Goal: Information Seeking & Learning: Learn about a topic

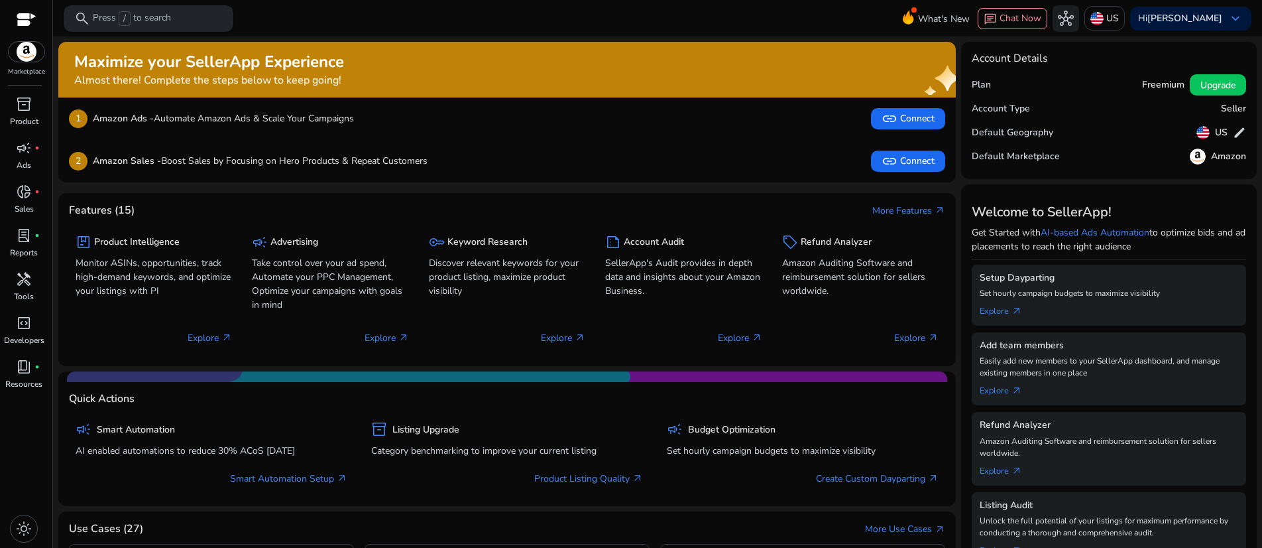
click at [171, 19] on p "Press / to search" at bounding box center [132, 18] width 78 height 15
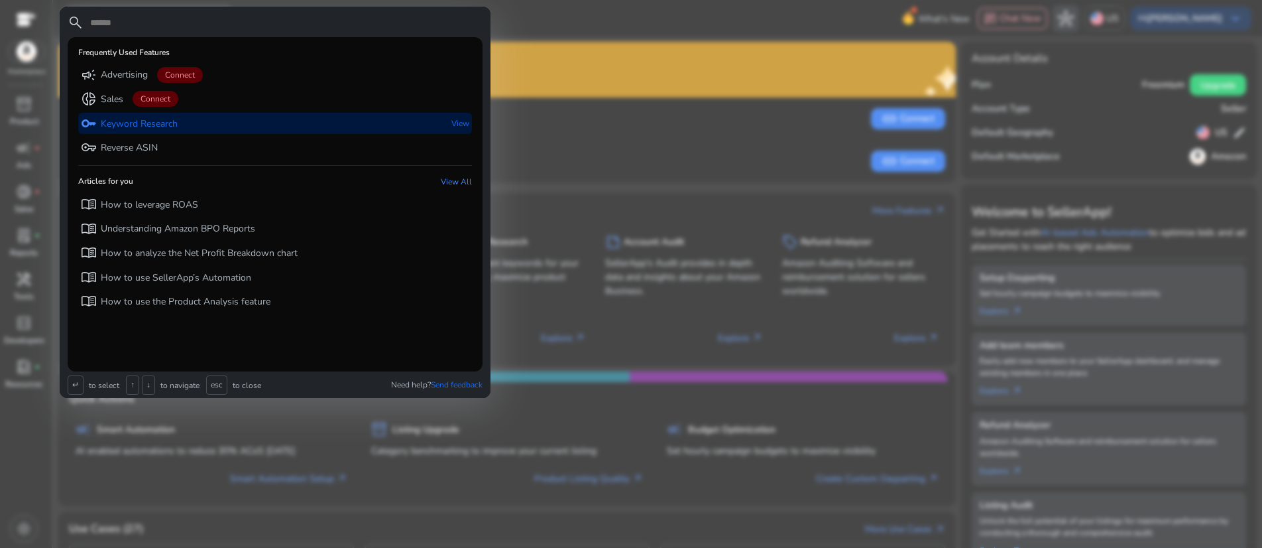
click at [178, 131] on p "Keyword Research" at bounding box center [139, 123] width 77 height 13
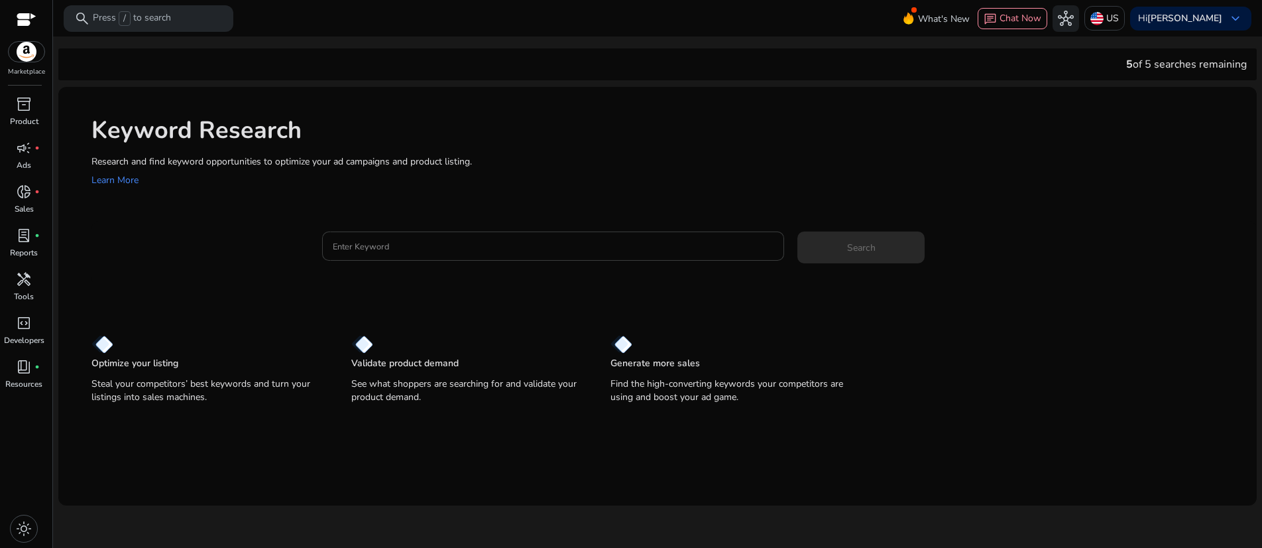
click at [400, 253] on input "Enter Keyword" at bounding box center [553, 246] width 441 height 15
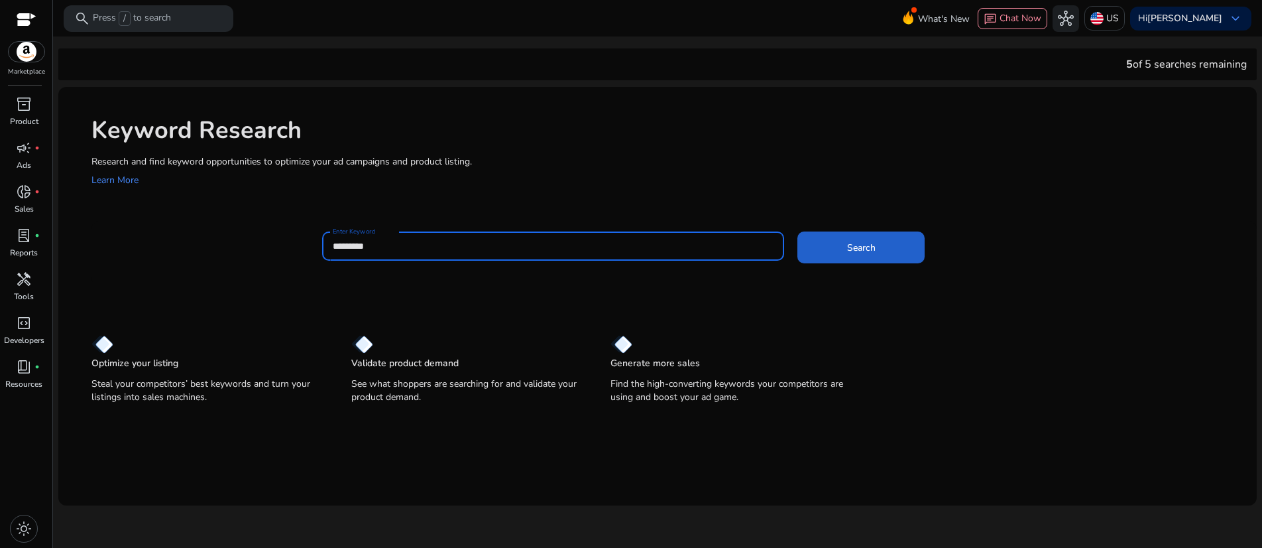
type input "*********"
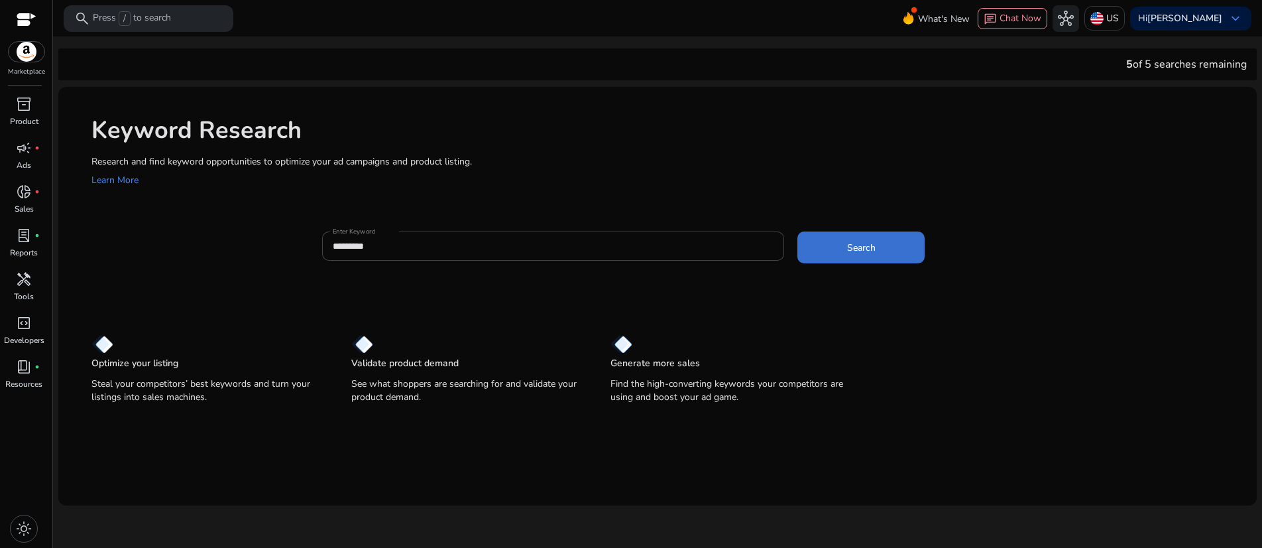
click at [876, 255] on span "Search" at bounding box center [861, 248] width 29 height 14
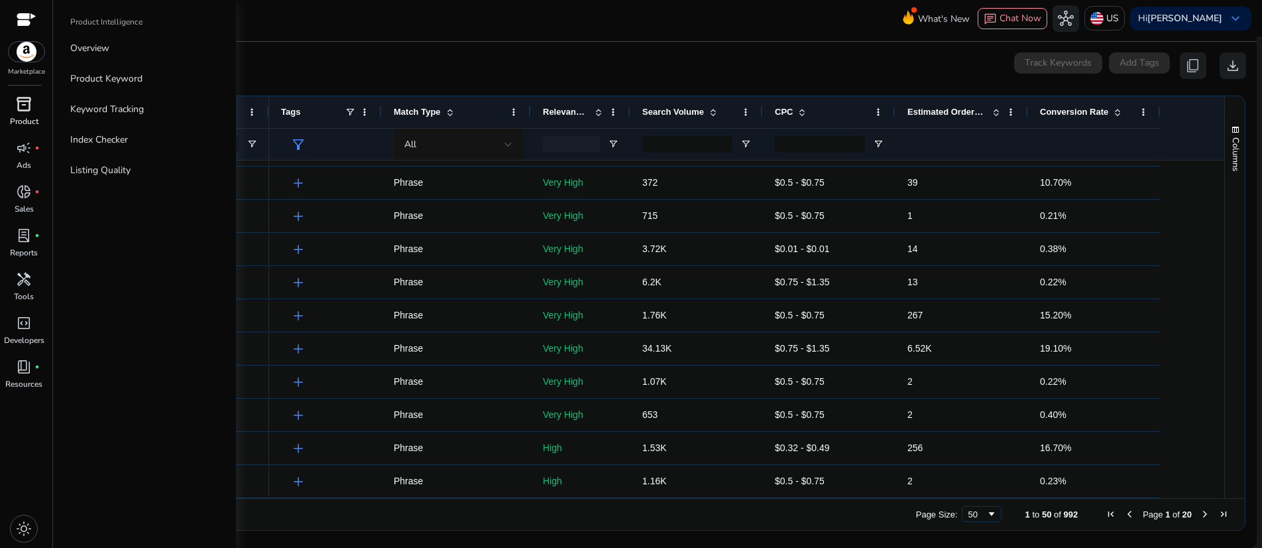
click at [25, 112] on span "inventory_2" at bounding box center [24, 104] width 16 height 16
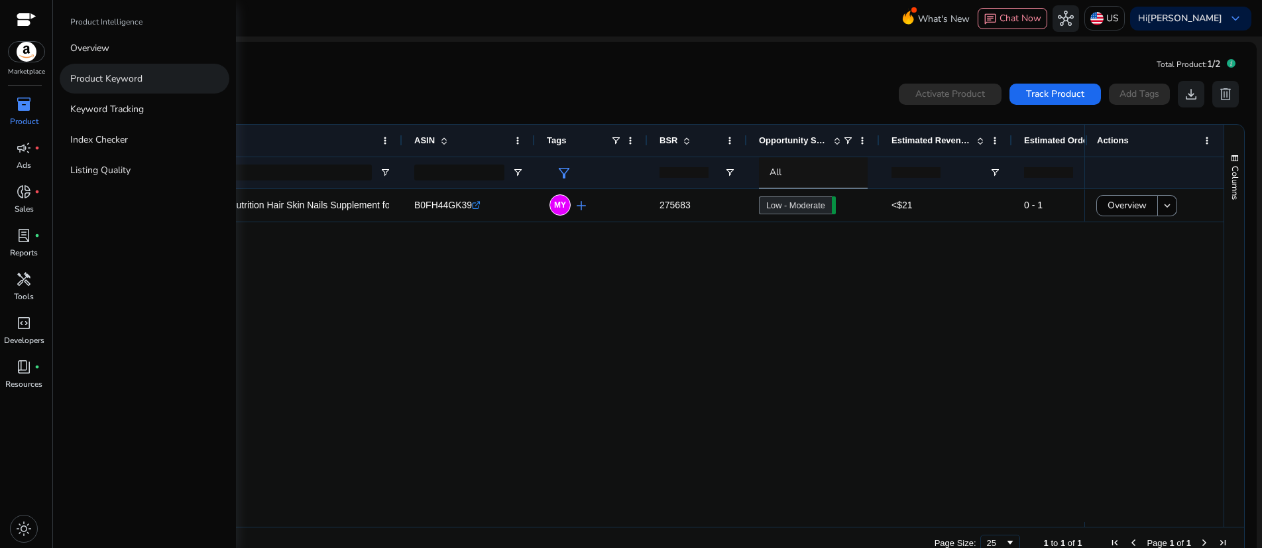
click at [143, 86] on p "Product Keyword" at bounding box center [106, 79] width 72 height 14
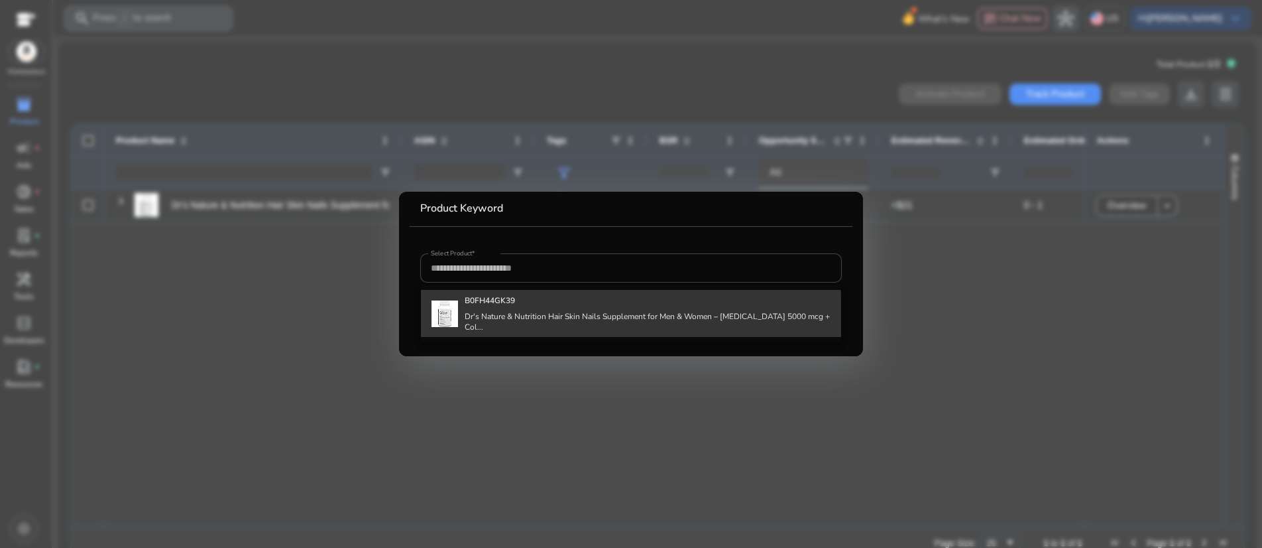
click at [443, 327] on img at bounding box center [445, 313] width 27 height 27
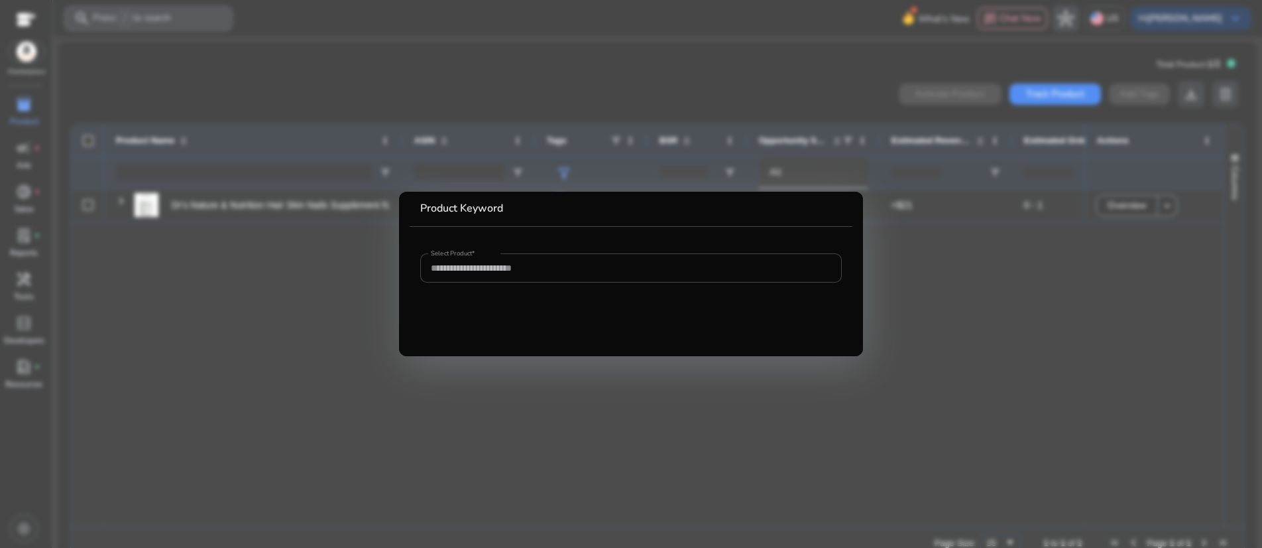
type input "**********"
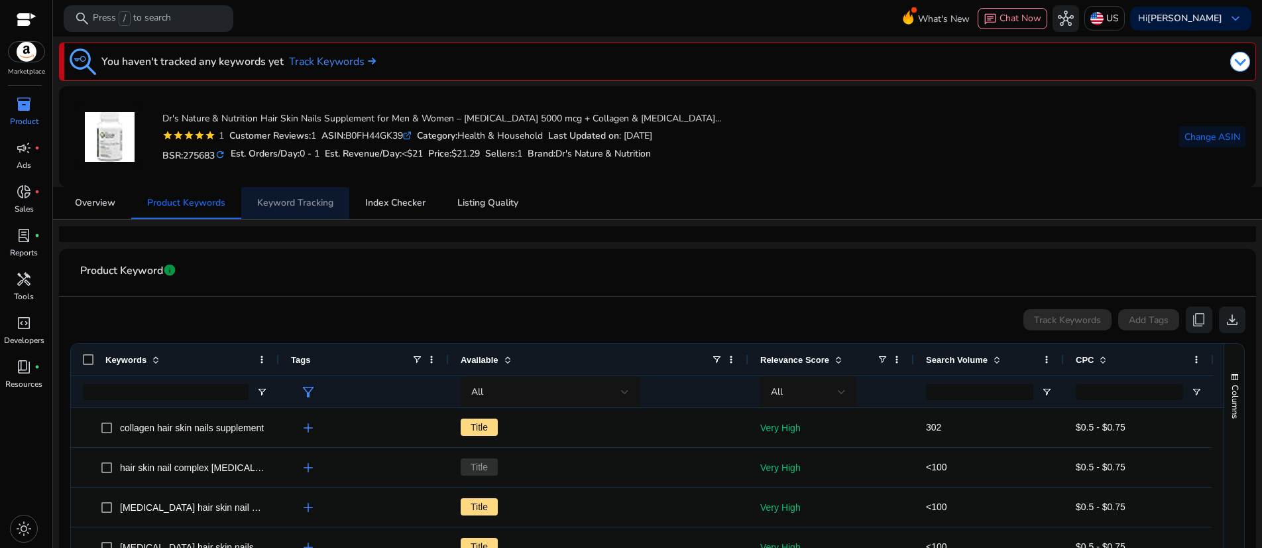
click at [288, 207] on span "Keyword Tracking" at bounding box center [295, 202] width 76 height 9
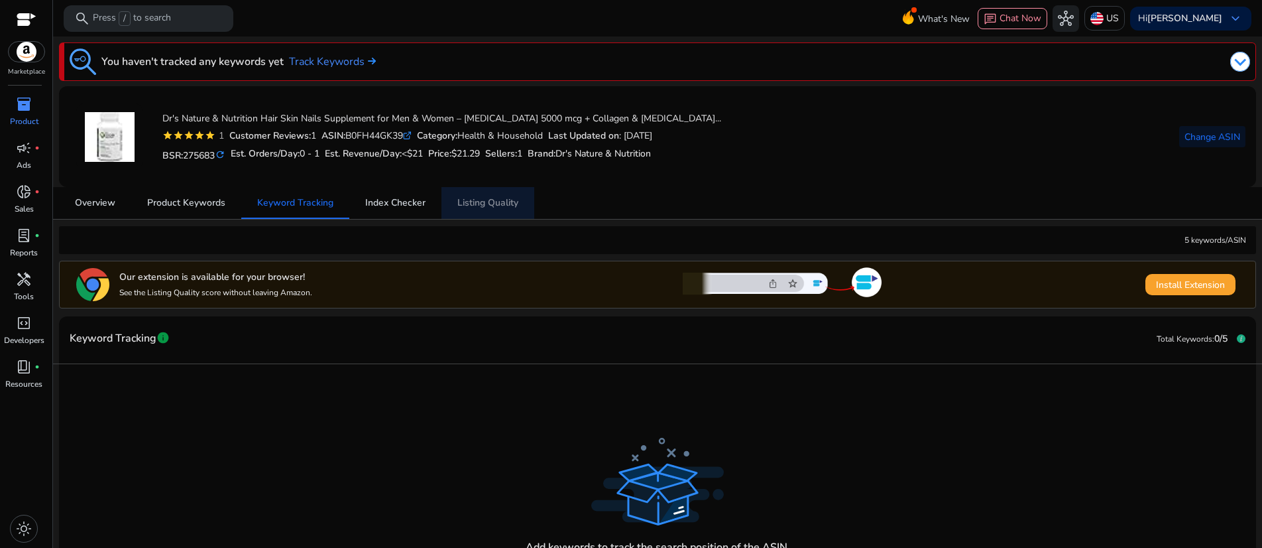
click at [495, 207] on span "Listing Quality" at bounding box center [487, 202] width 61 height 9
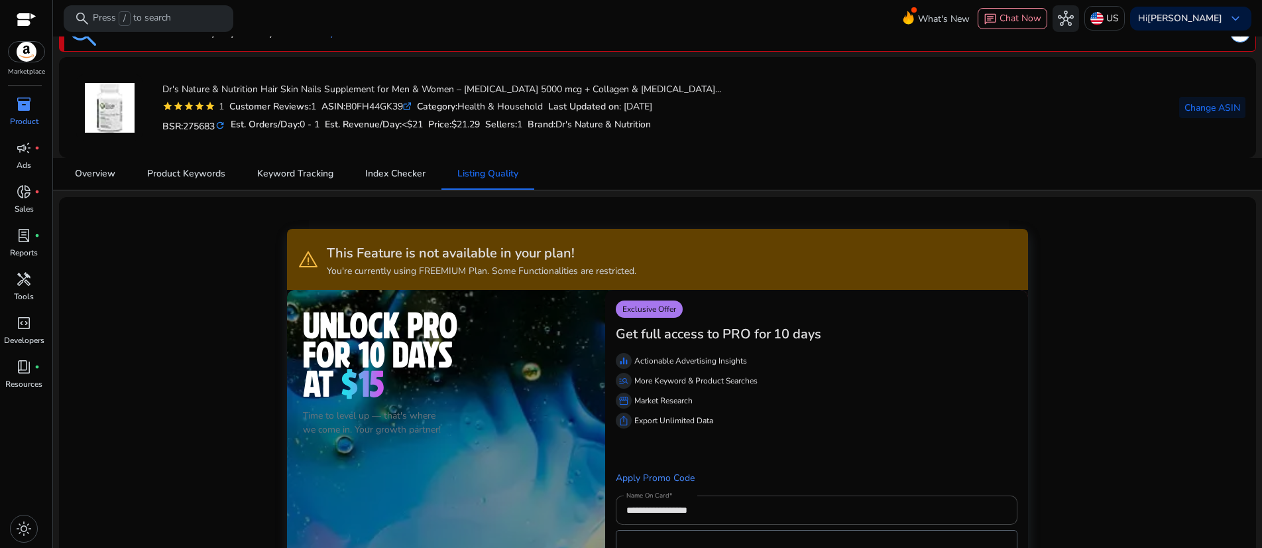
scroll to position [37, 0]
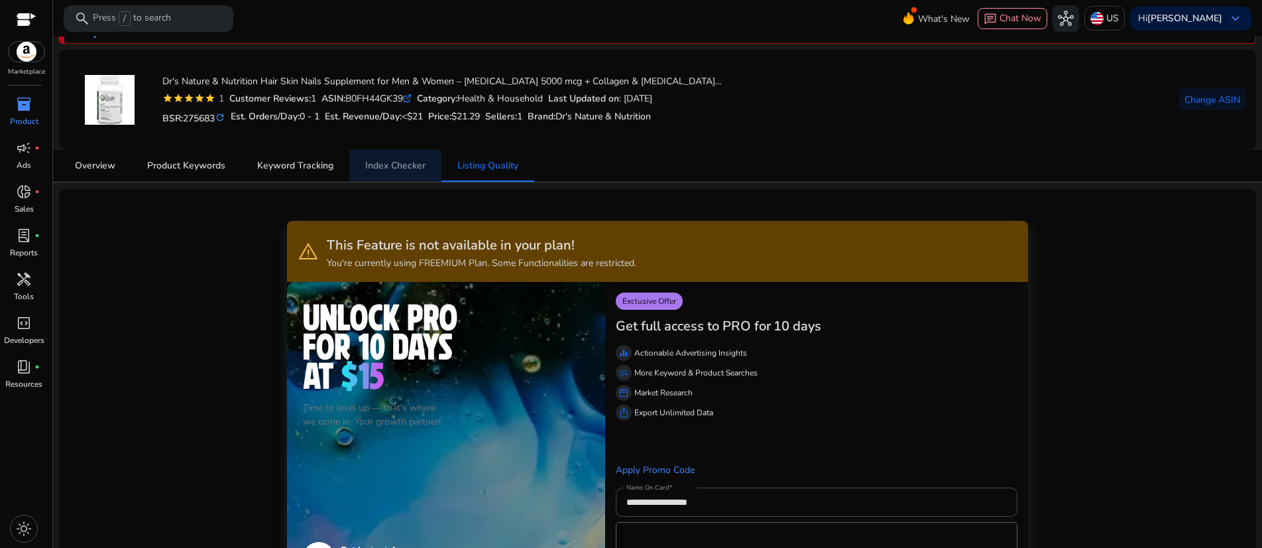
click at [383, 170] on span "Index Checker" at bounding box center [395, 165] width 60 height 9
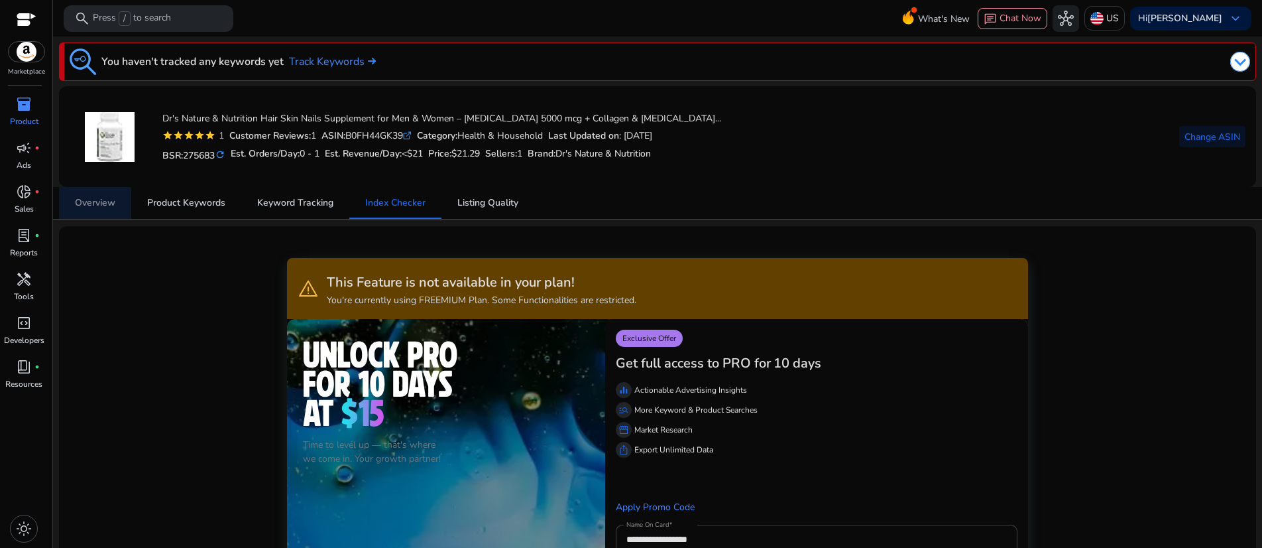
click at [93, 207] on span "Overview" at bounding box center [95, 202] width 40 height 9
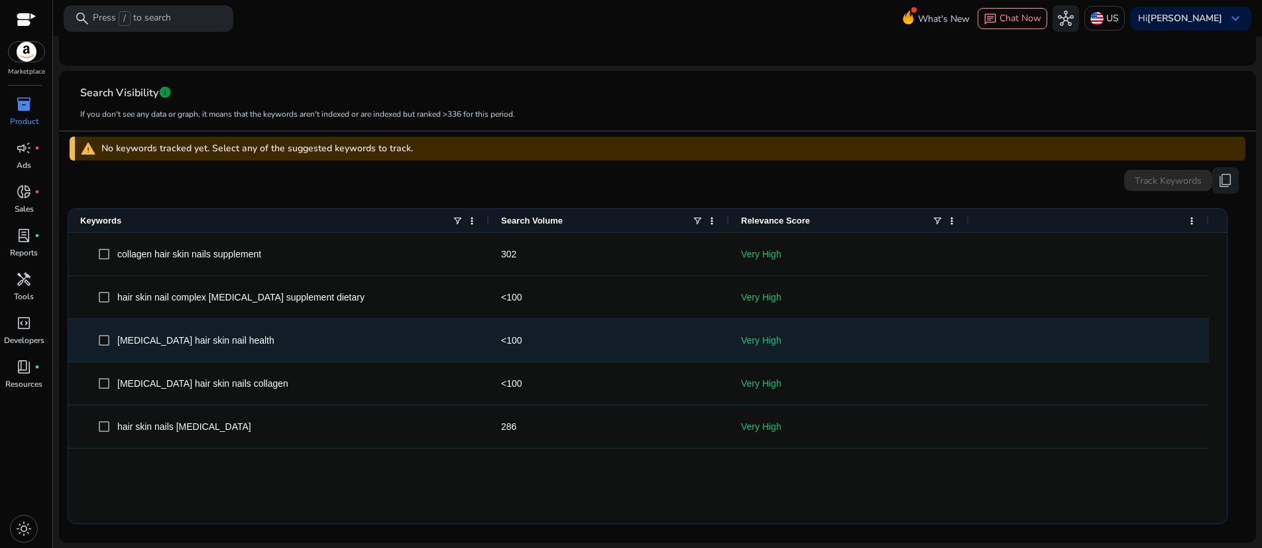
scroll to position [387, 0]
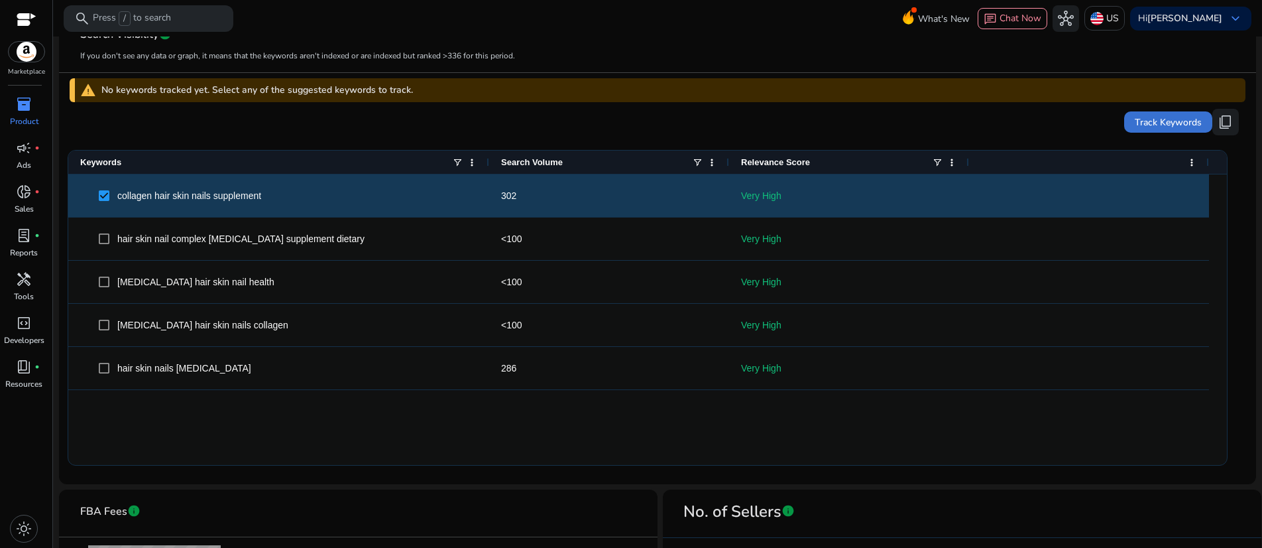
click at [1151, 129] on span "Track Keywords" at bounding box center [1168, 122] width 67 height 14
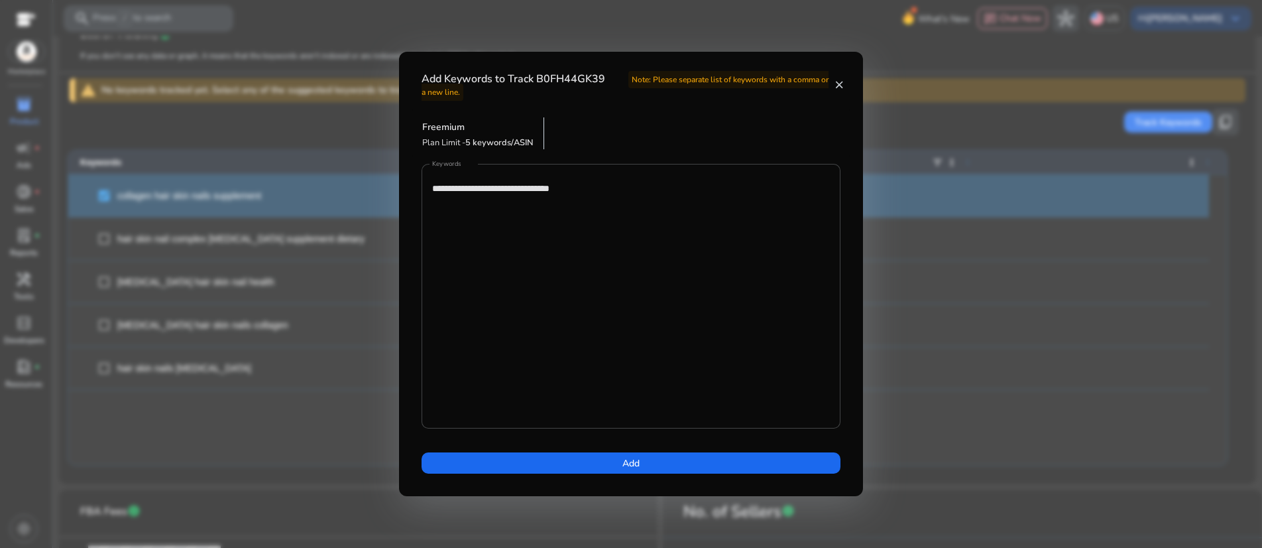
click at [107, 308] on div at bounding box center [631, 274] width 1262 height 548
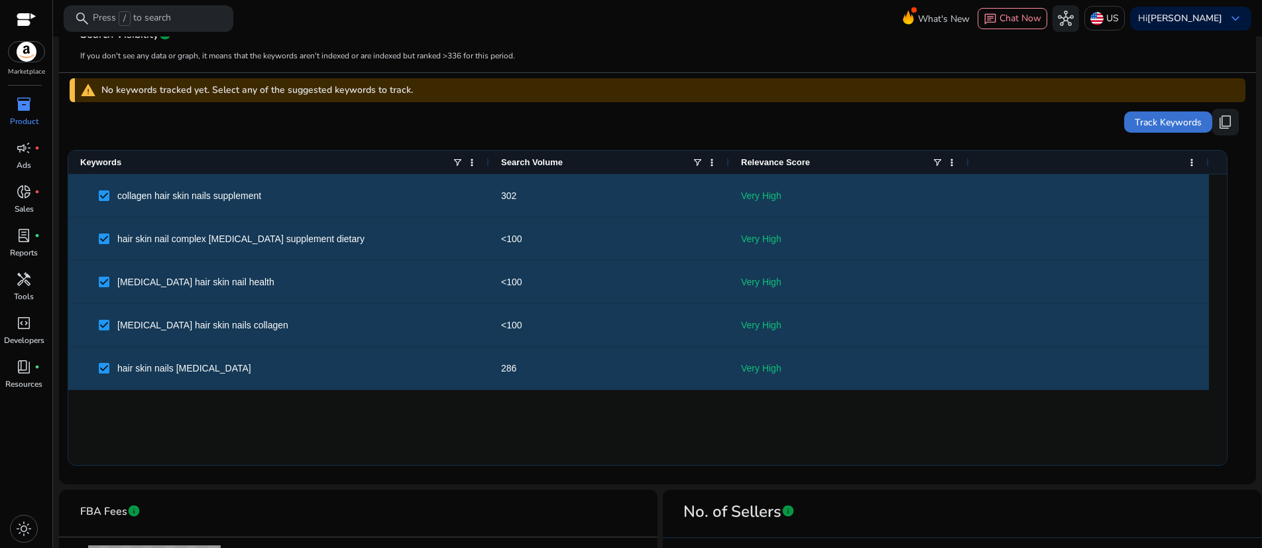
click at [1150, 129] on span "Track Keywords" at bounding box center [1168, 122] width 67 height 14
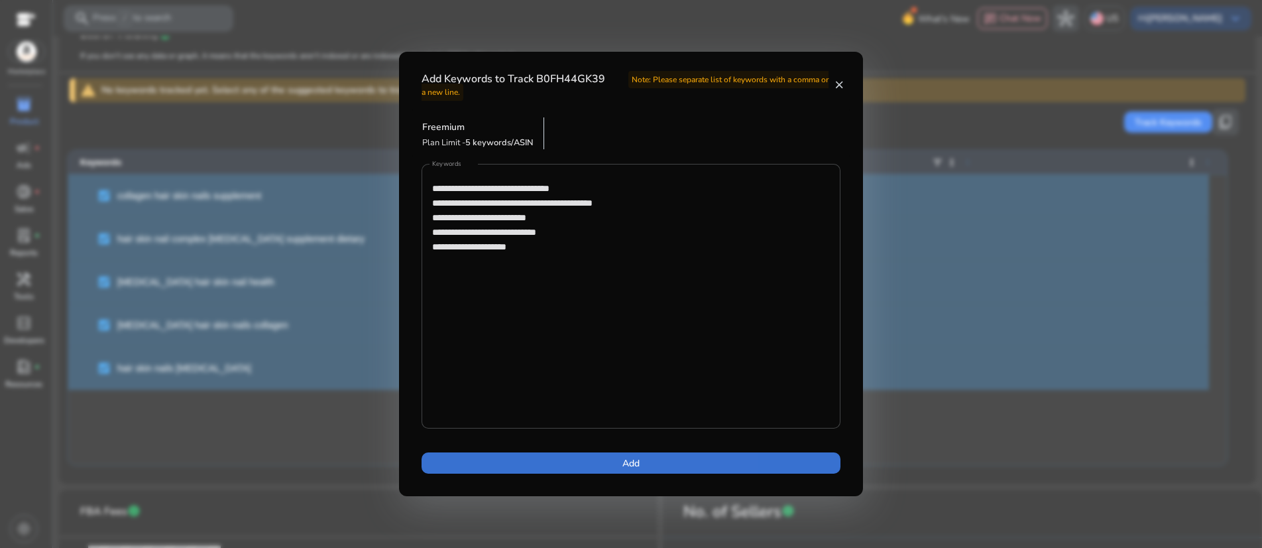
click at [633, 470] on span "Add" at bounding box center [630, 463] width 17 height 14
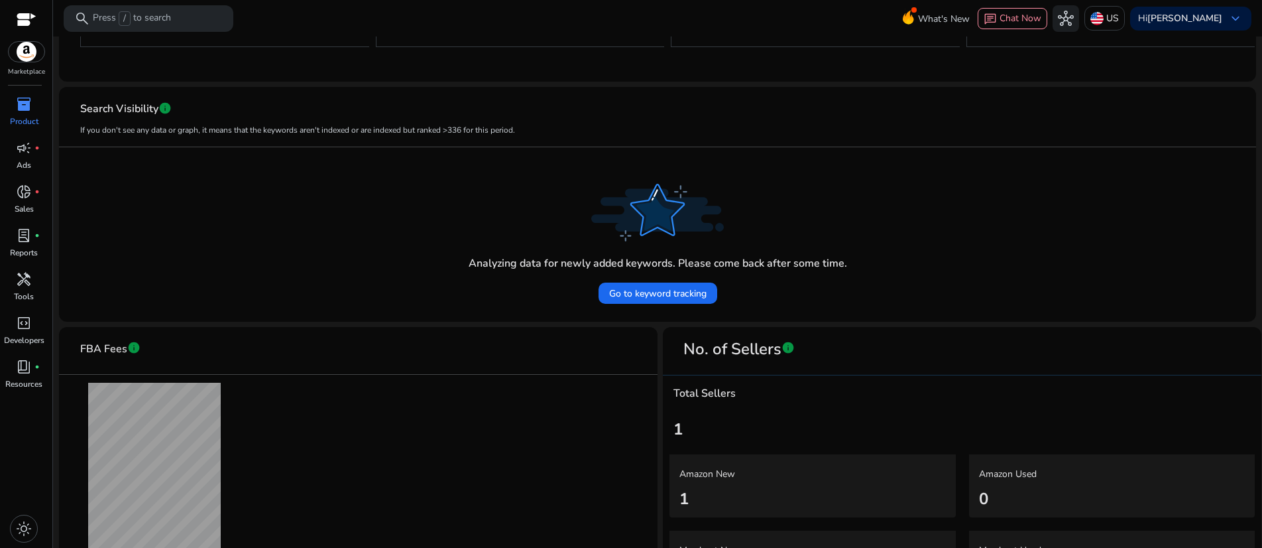
scroll to position [361, 0]
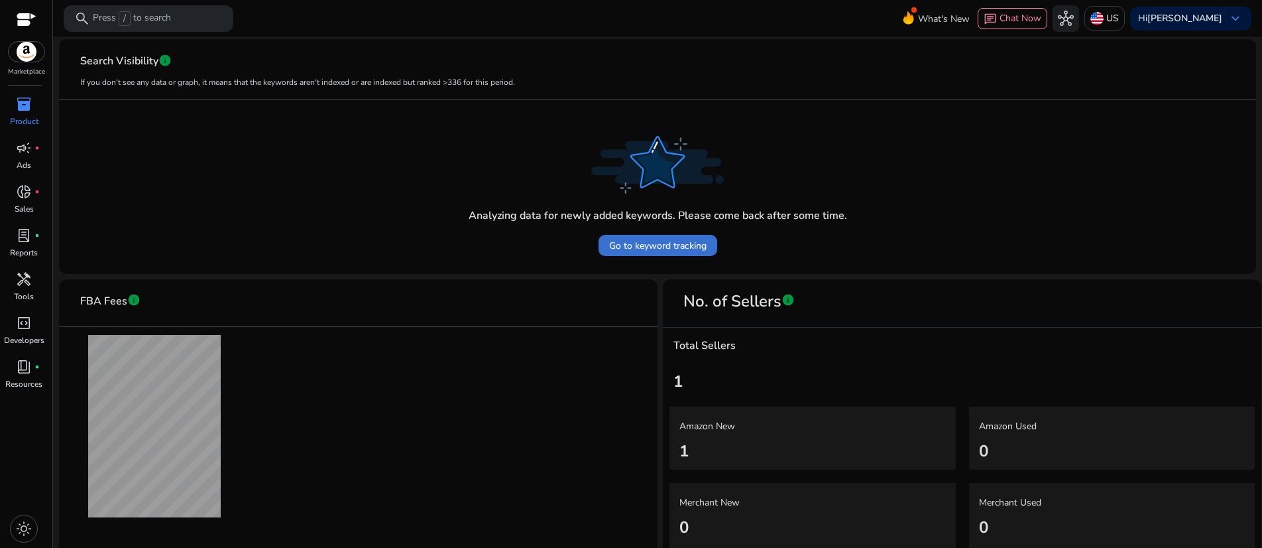
click at [650, 253] on span "Go to keyword tracking" at bounding box center [657, 246] width 97 height 14
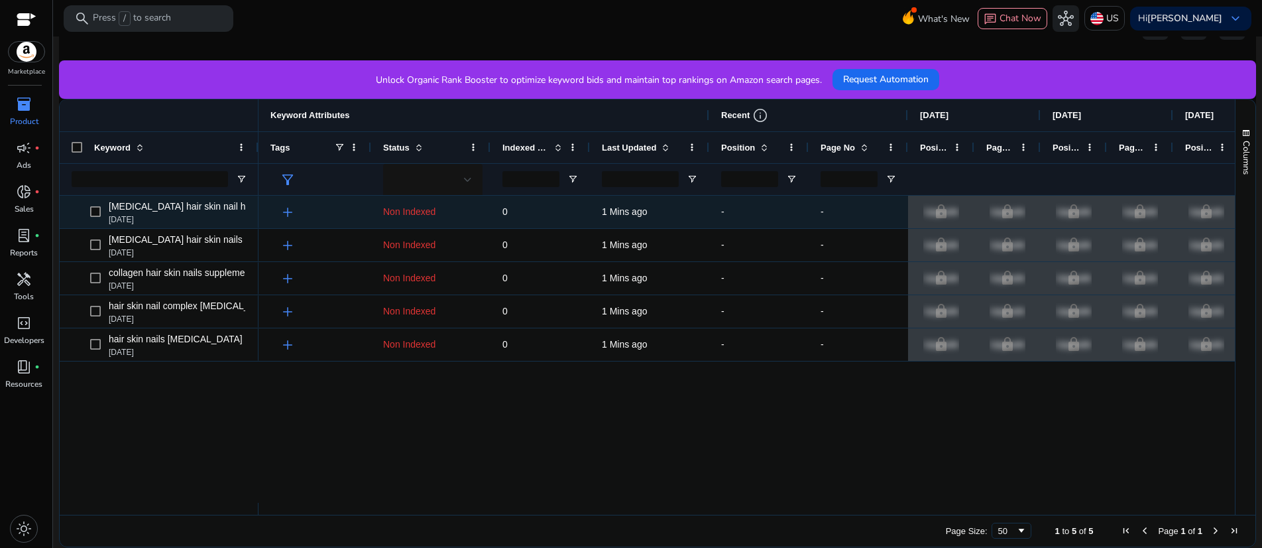
scroll to position [412, 0]
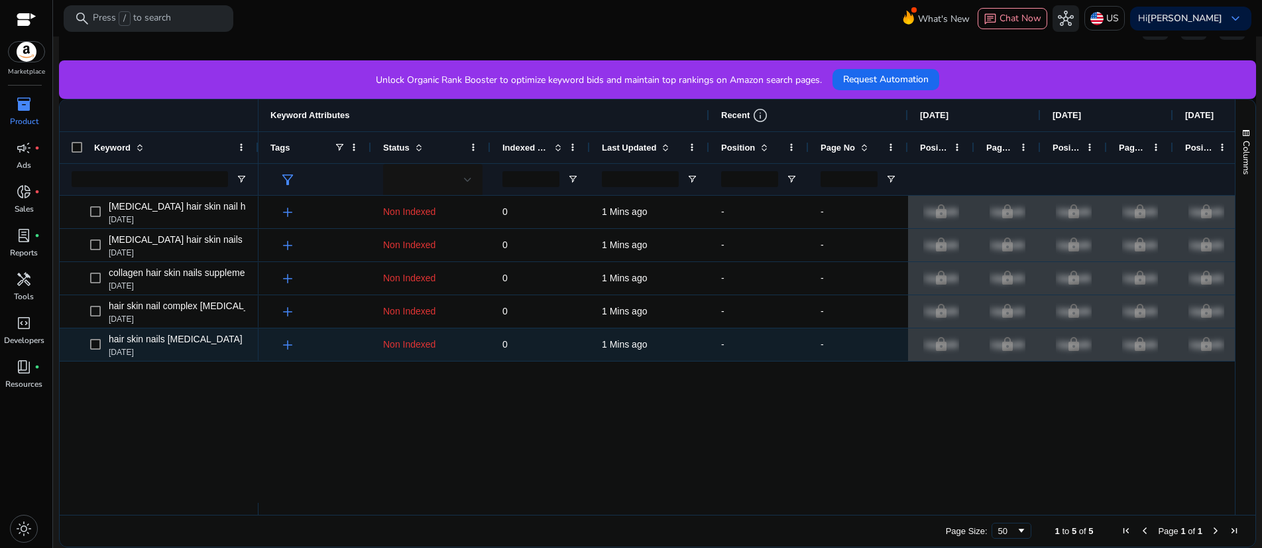
click at [416, 349] on span "Non Indexed" at bounding box center [409, 344] width 52 height 11
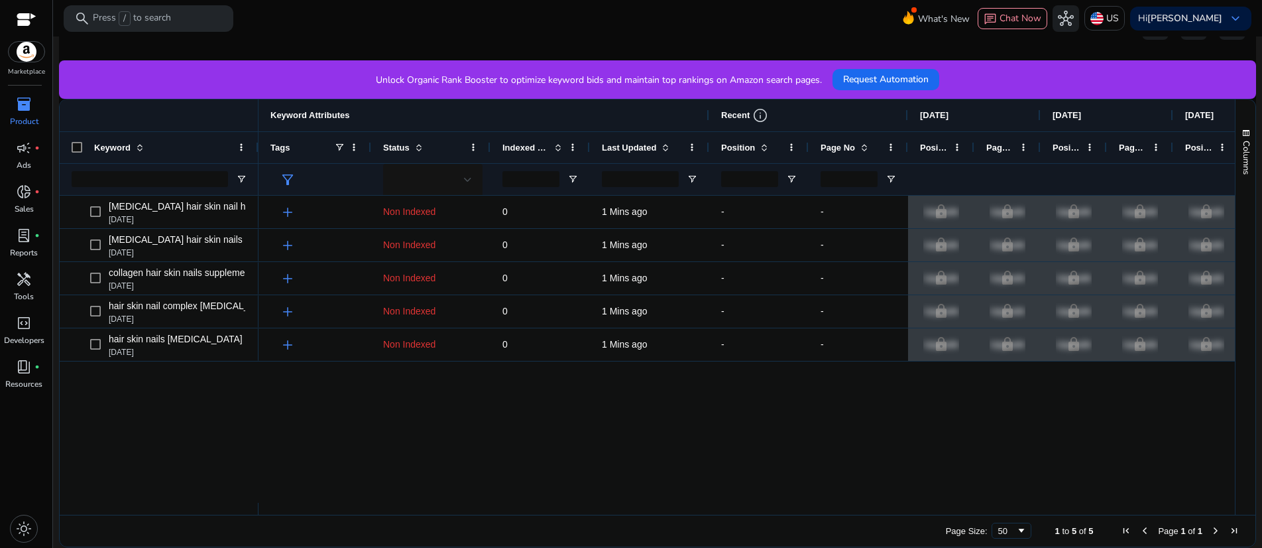
click at [424, 465] on div "add Non Indexed 0 1 Mins ago - - lock Upgrade lock Upgrade lock Upgrade lock Up…" at bounding box center [747, 349] width 976 height 307
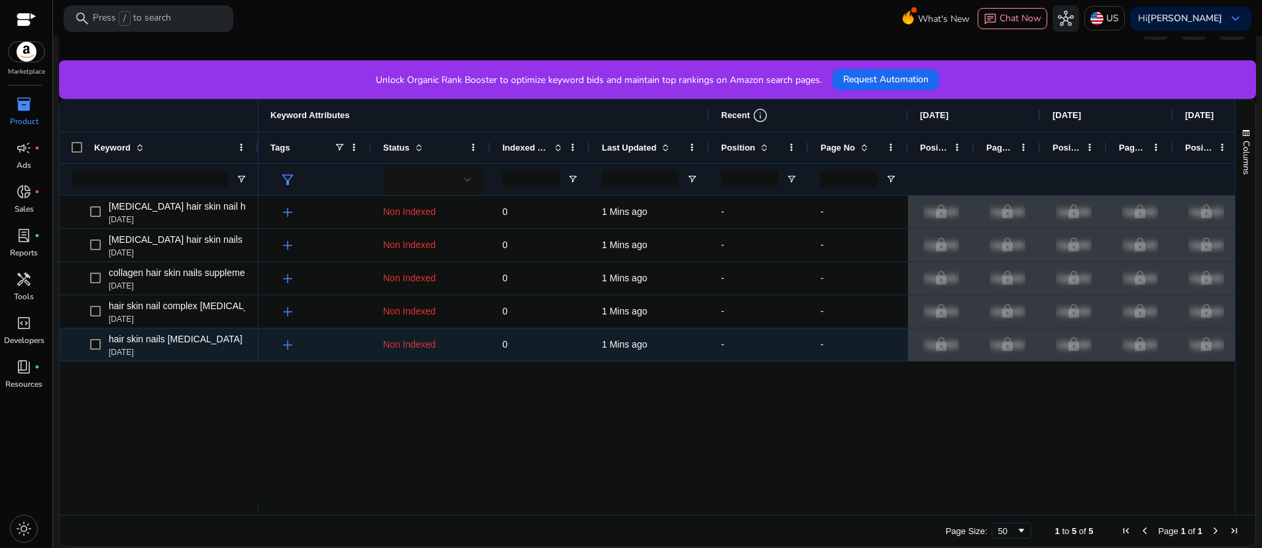
click at [292, 353] on span "add" at bounding box center [288, 345] width 16 height 16
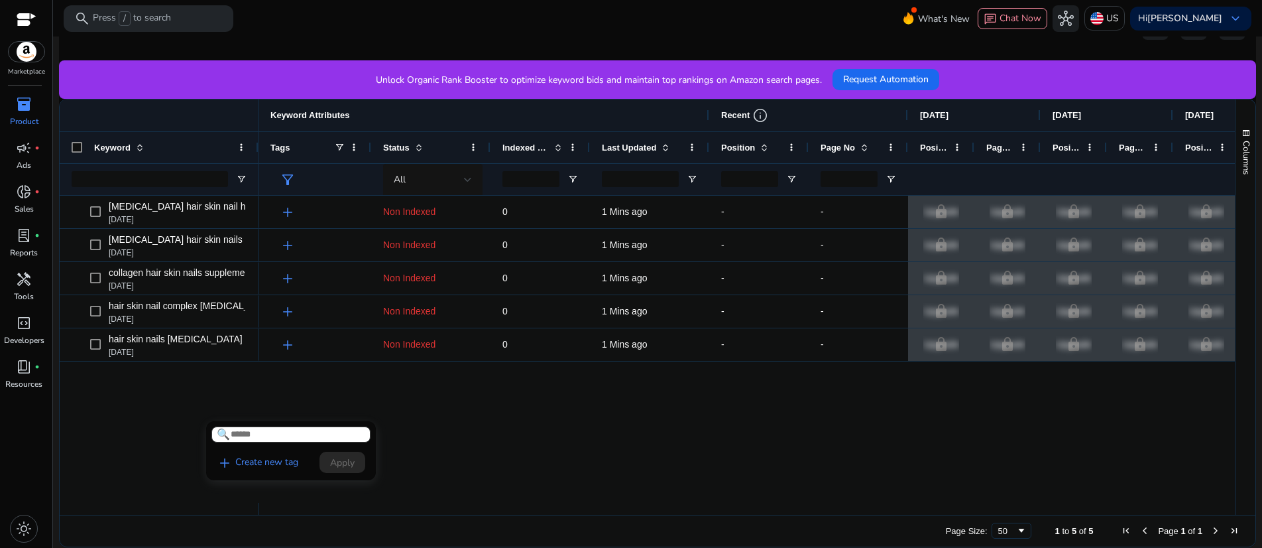
click at [515, 463] on div at bounding box center [631, 274] width 1262 height 548
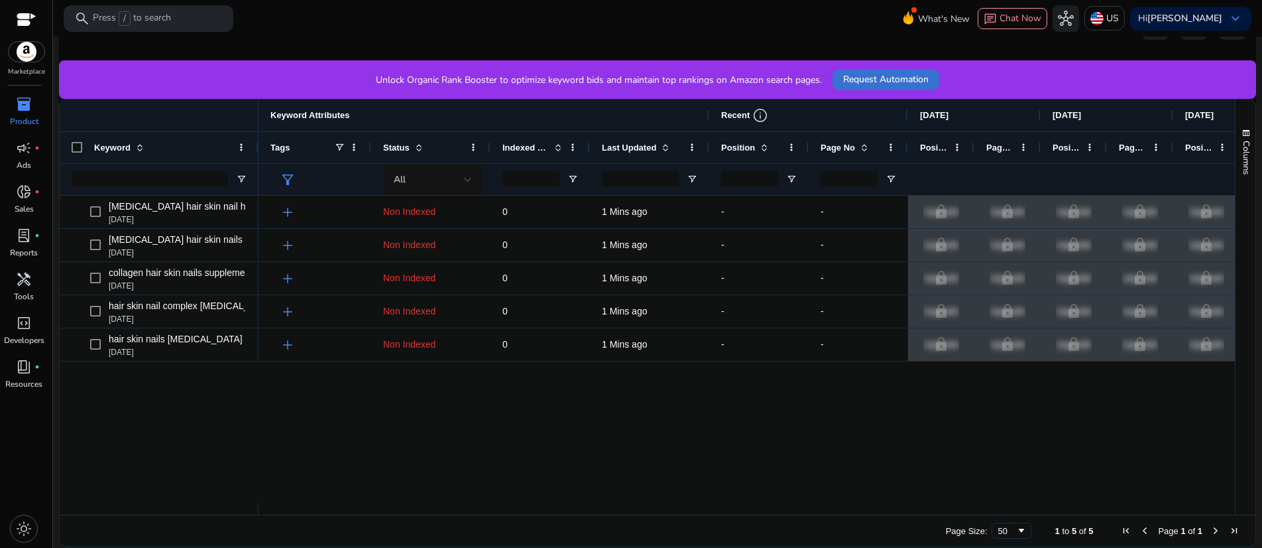
click at [929, 86] on span "Request Automation" at bounding box center [886, 79] width 86 height 14
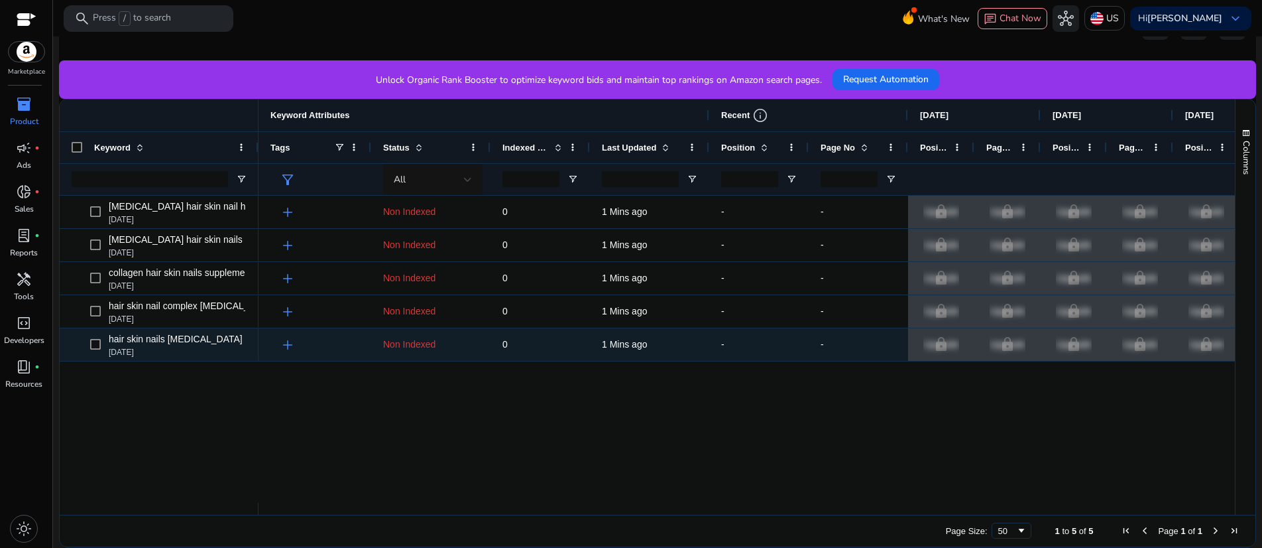
click at [245, 336] on icon ".st0{fill:#2c8af8}" at bounding box center [249, 339] width 9 height 9
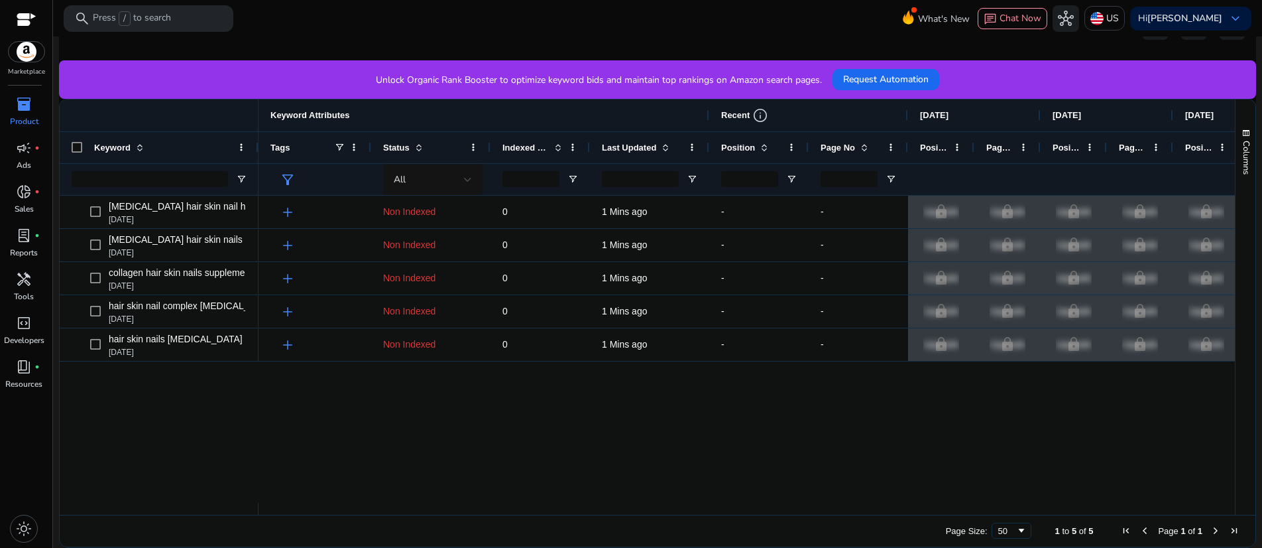
click at [357, 450] on div "add Non Indexed 0 1 Mins ago - - lock Upgrade lock Upgrade lock Upgrade lock Up…" at bounding box center [747, 349] width 976 height 307
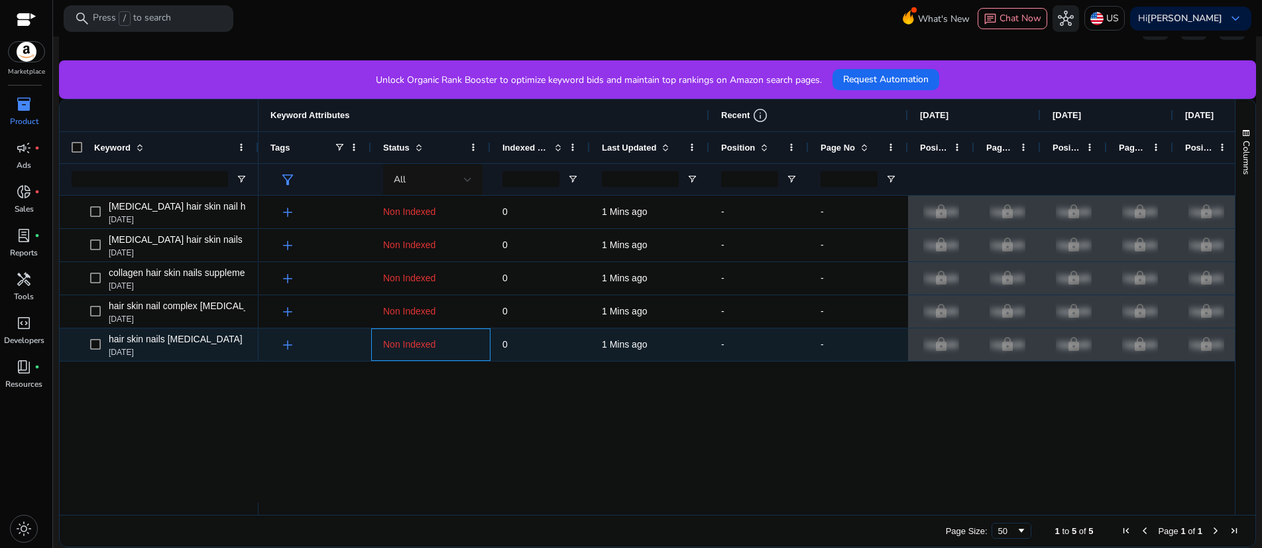
click at [406, 343] on span "Non Indexed" at bounding box center [409, 344] width 52 height 11
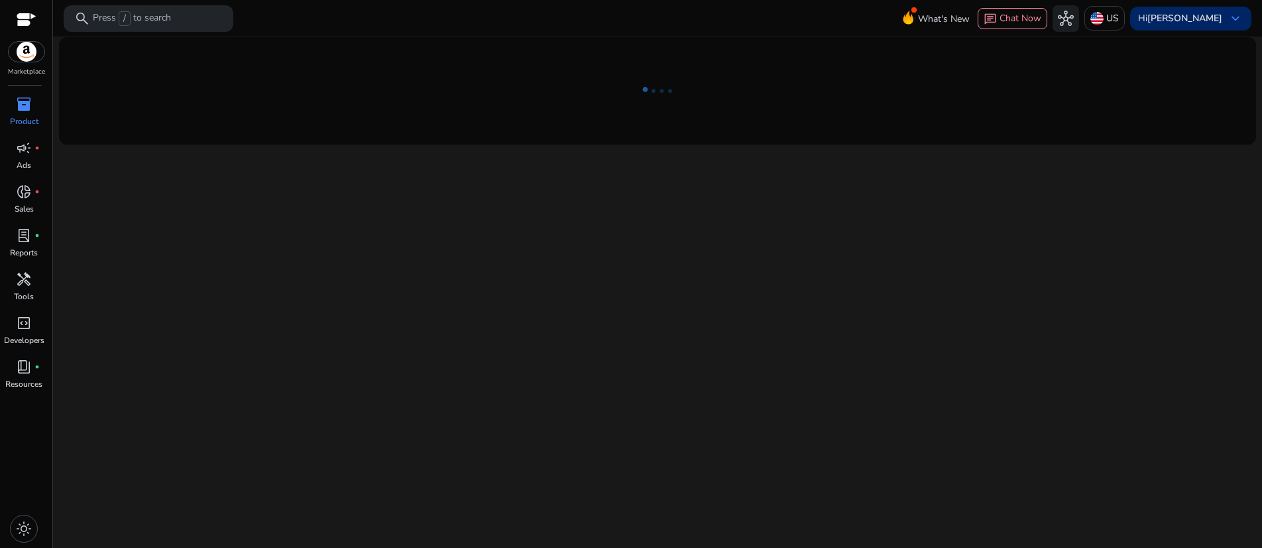
click at [1228, 16] on span "keyboard_arrow_down" at bounding box center [1236, 19] width 16 height 16
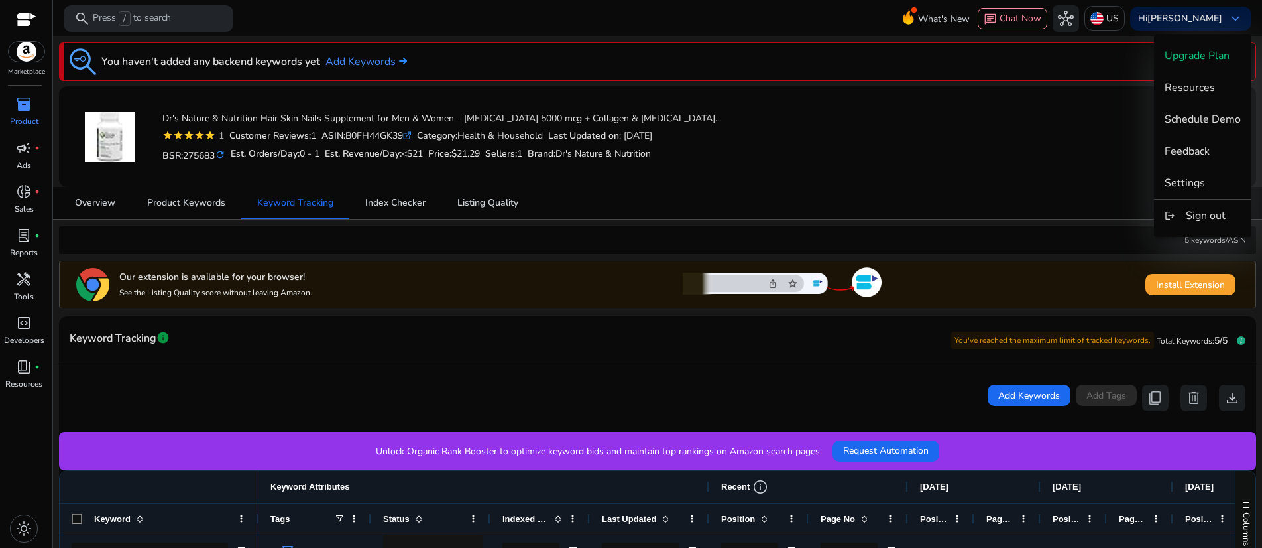
click at [404, 231] on div at bounding box center [631, 274] width 1262 height 548
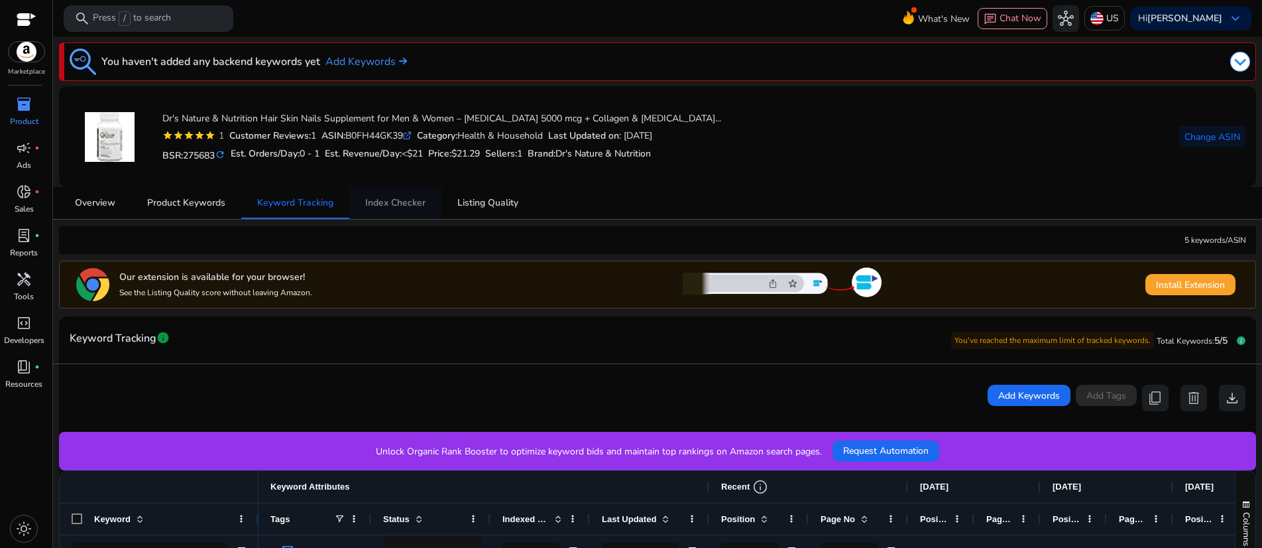
click at [400, 207] on span "Index Checker" at bounding box center [395, 202] width 60 height 9
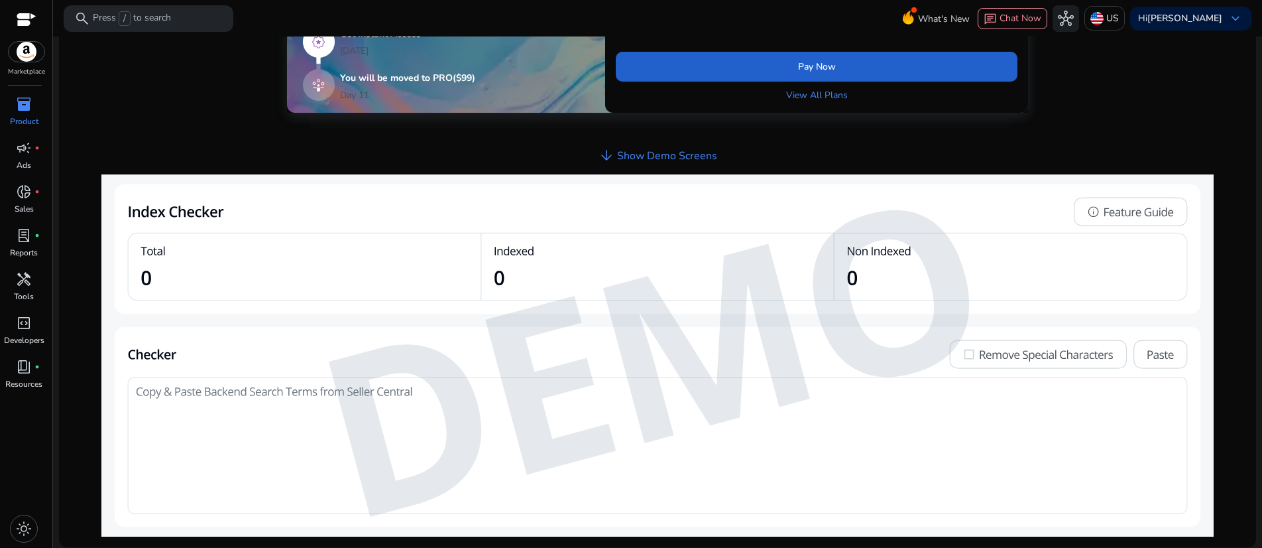
scroll to position [654, 0]
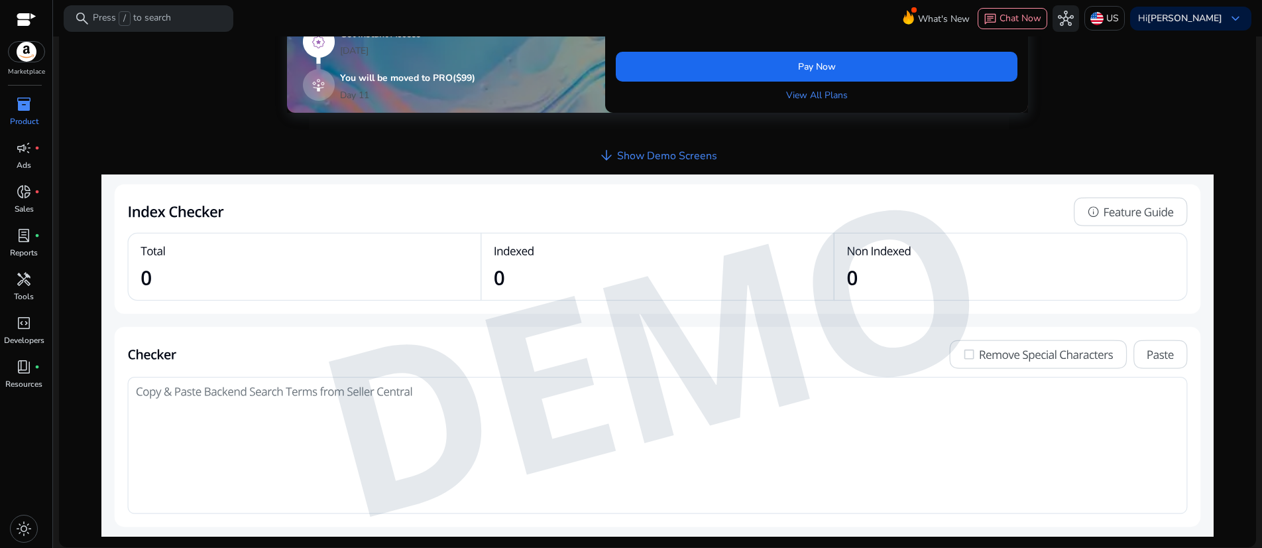
click at [716, 162] on h4 "Show Demo Screens" at bounding box center [667, 156] width 100 height 13
click at [622, 162] on h4 "Show Demo Screens" at bounding box center [667, 156] width 100 height 13
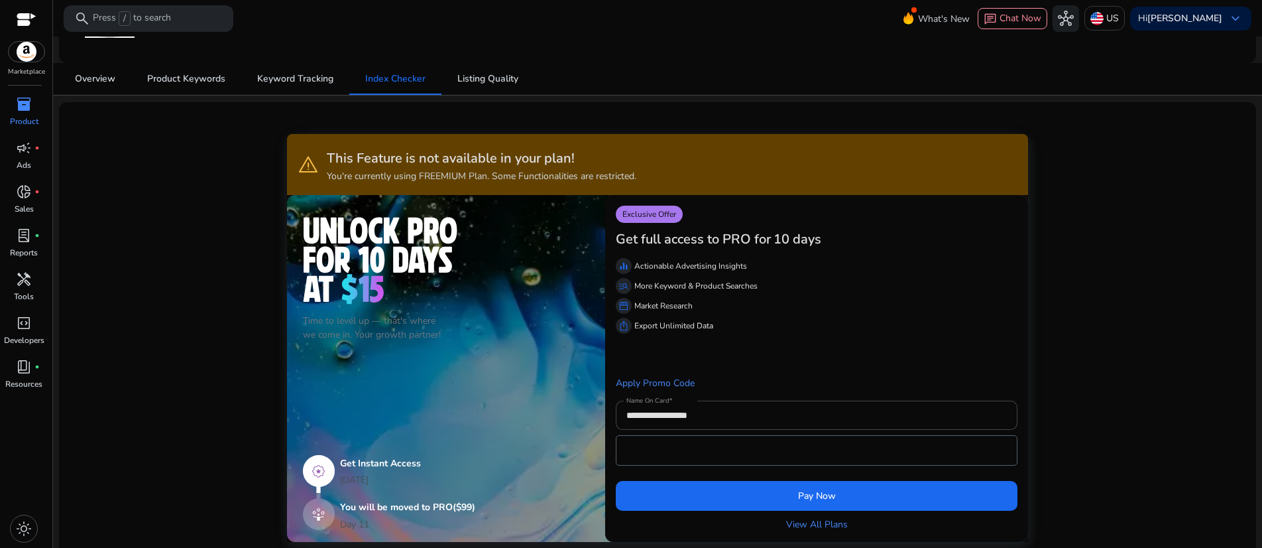
scroll to position [15, 0]
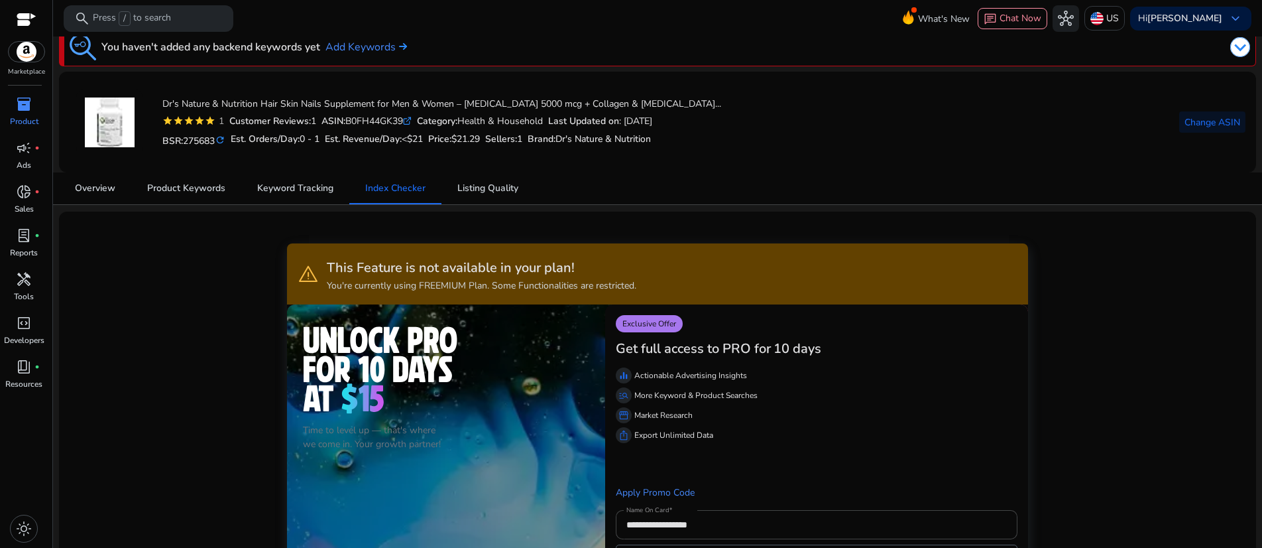
click at [27, 21] on div at bounding box center [27, 20] width 20 height 15
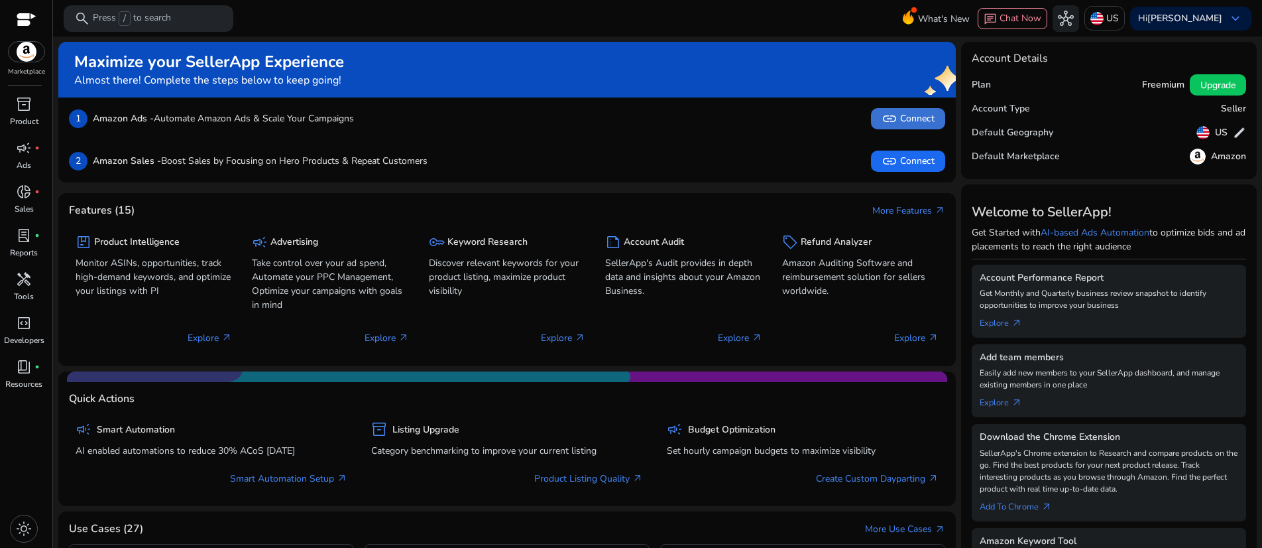
click at [893, 127] on span "link Connect" at bounding box center [908, 119] width 53 height 16
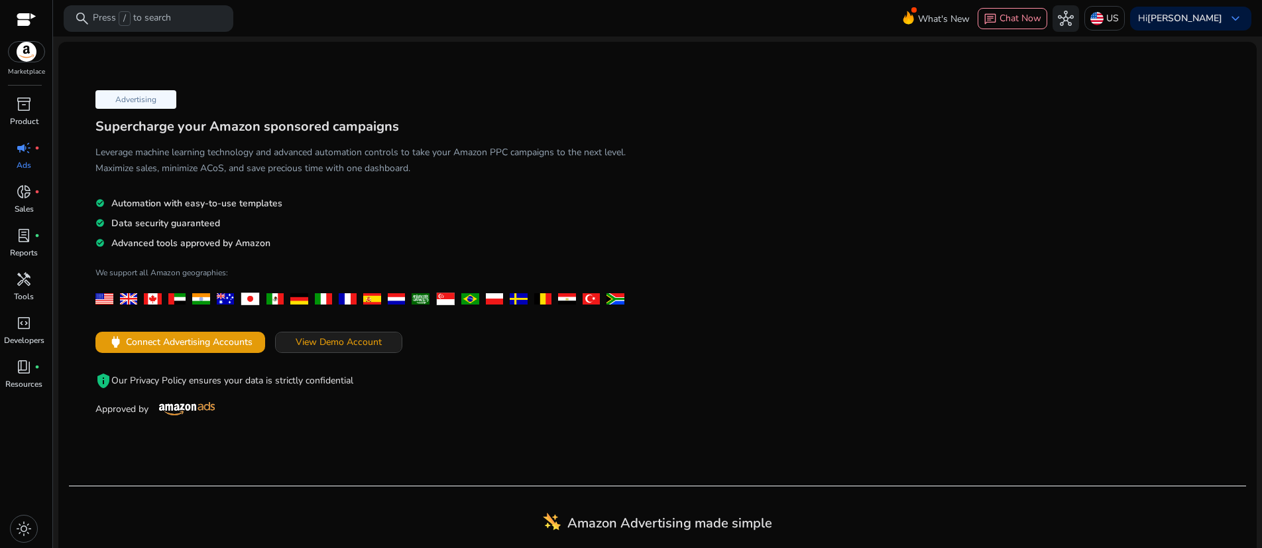
click at [382, 349] on span "View Demo Account" at bounding box center [339, 342] width 86 height 14
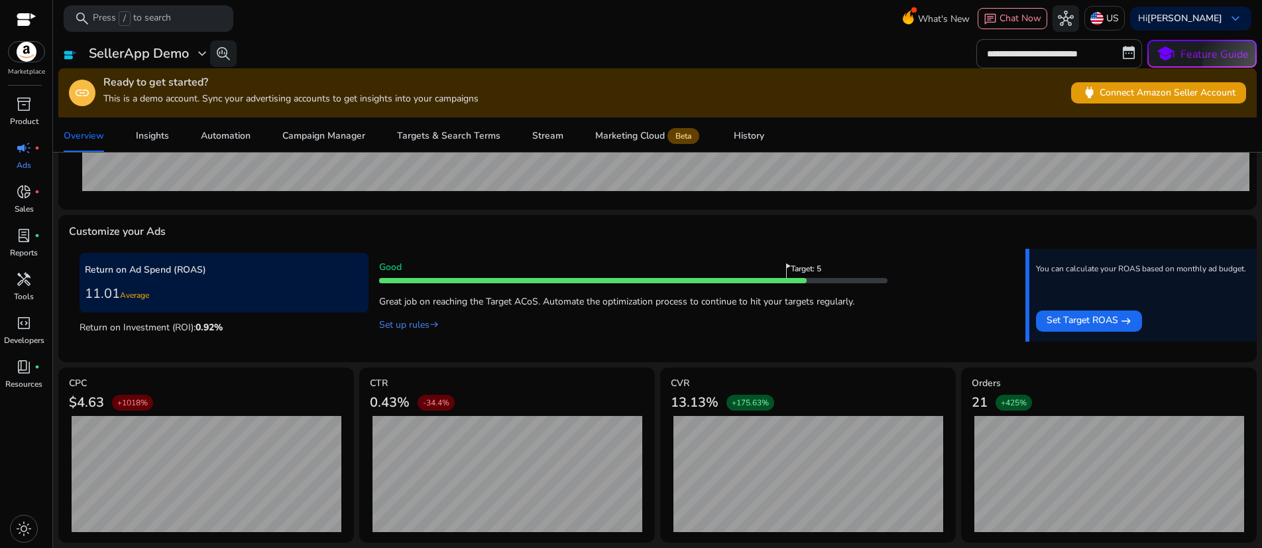
scroll to position [621, 0]
click at [23, 16] on div at bounding box center [27, 21] width 20 height 20
click at [17, 29] on div at bounding box center [27, 20] width 20 height 15
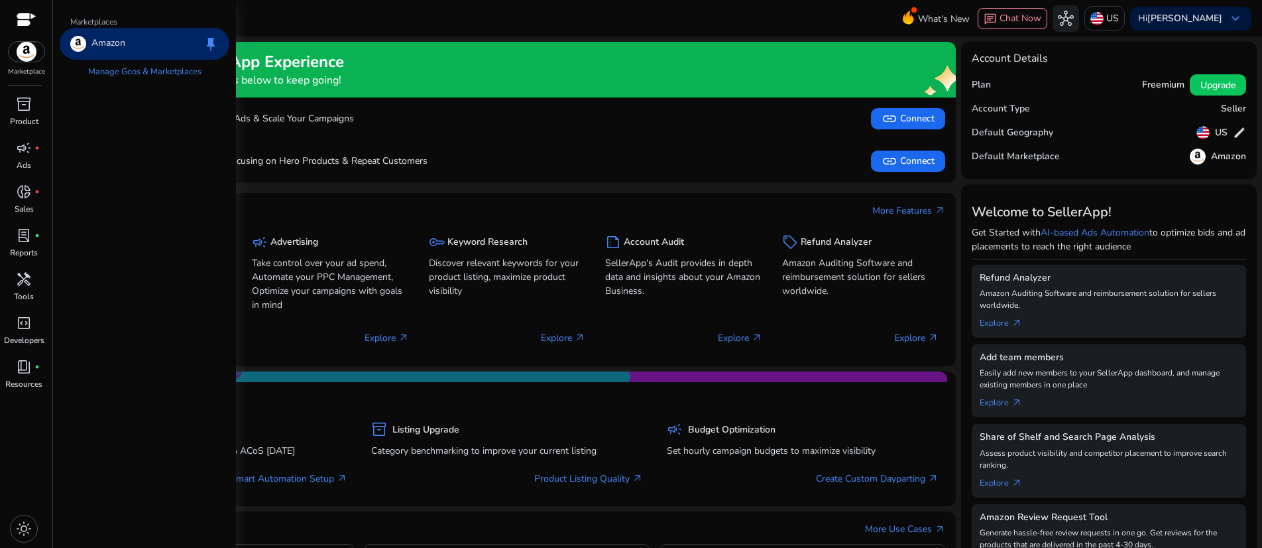
click at [23, 62] on img at bounding box center [27, 52] width 36 height 20
click at [21, 112] on span "inventory_2" at bounding box center [24, 104] width 16 height 16
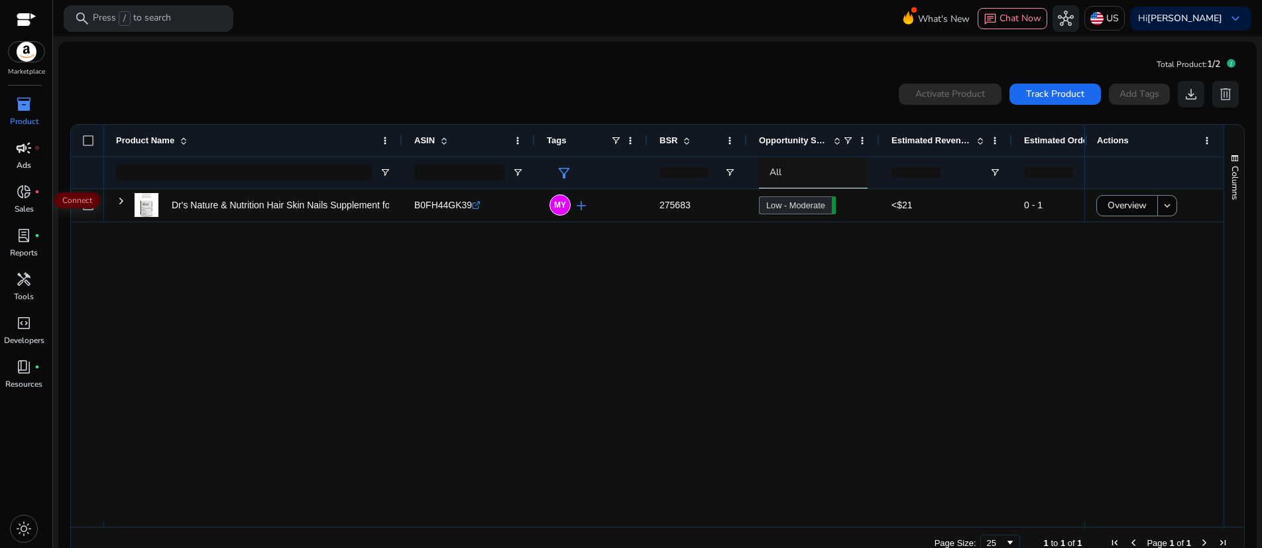
click at [21, 156] on span "campaign" at bounding box center [24, 148] width 16 height 16
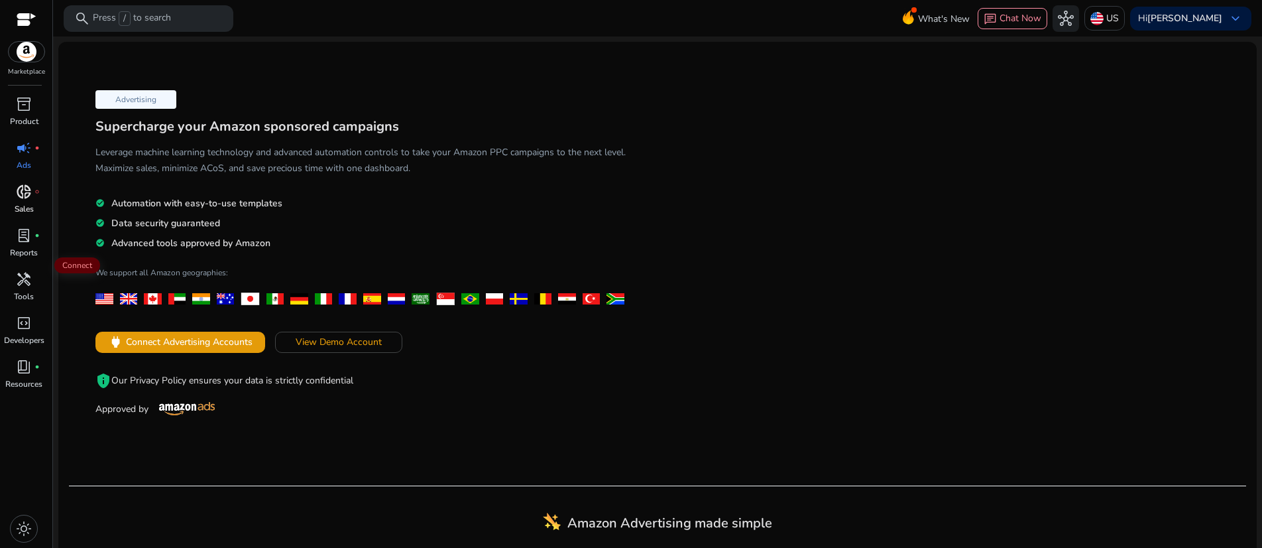
click at [19, 200] on span "donut_small" at bounding box center [24, 192] width 16 height 16
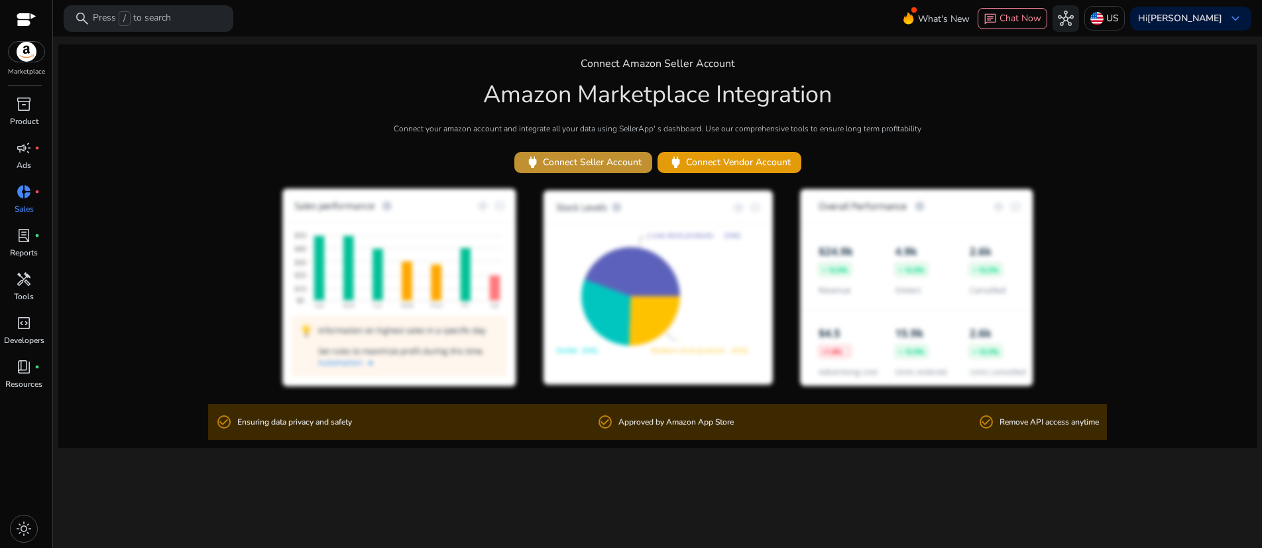
click at [573, 170] on span "power Connect Seller Account" at bounding box center [583, 161] width 117 height 15
click at [21, 243] on span "lab_profile" at bounding box center [24, 235] width 16 height 16
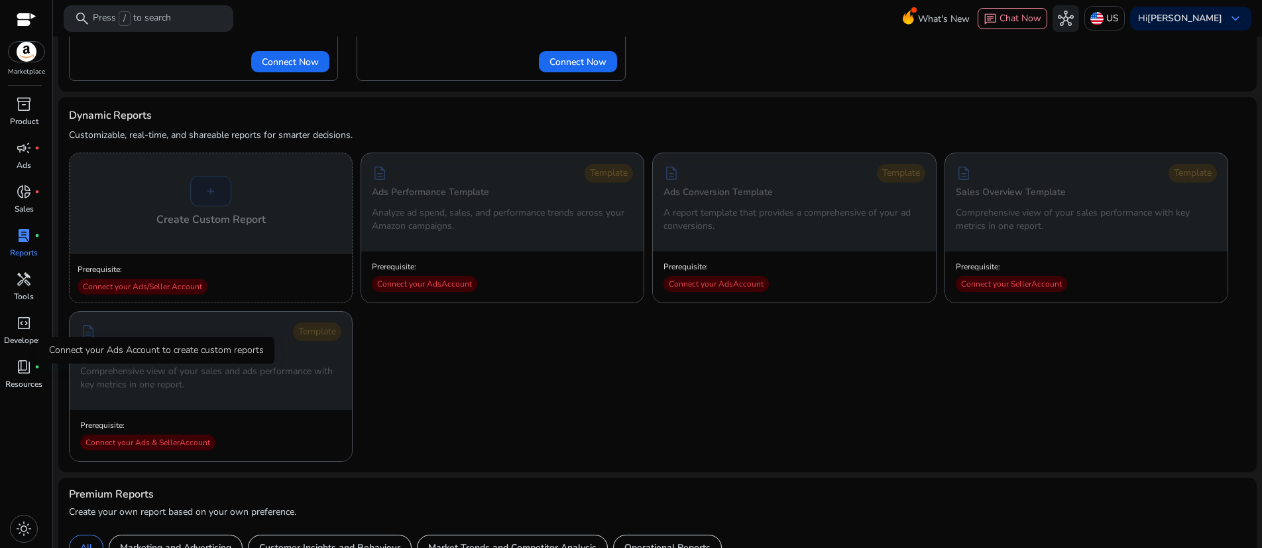
scroll to position [176, 0]
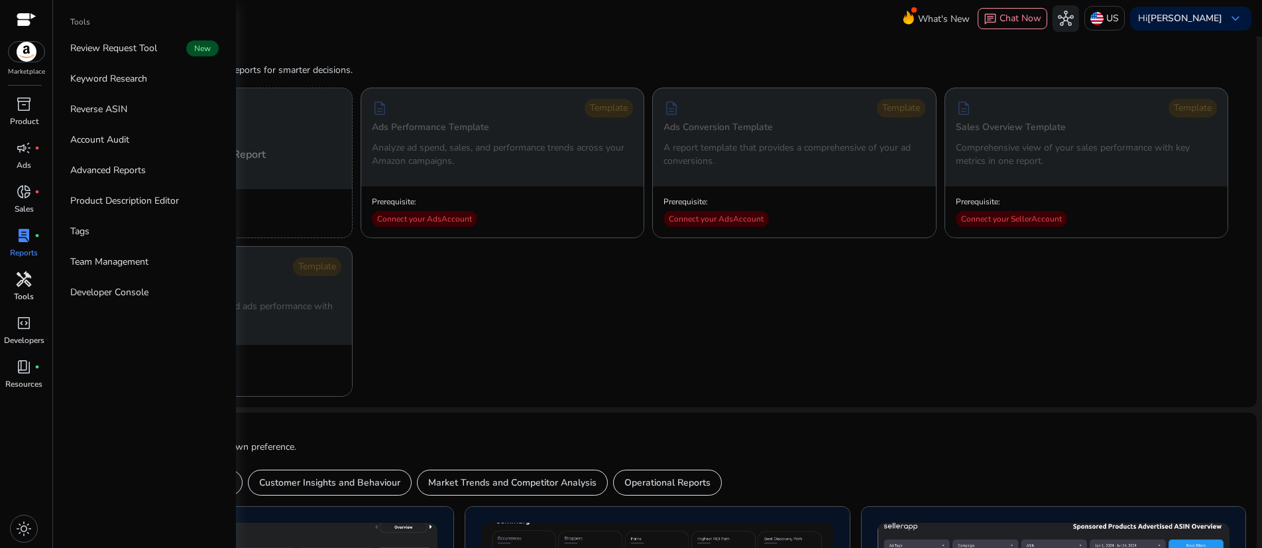
click at [19, 287] on span "handyman" at bounding box center [24, 279] width 16 height 16
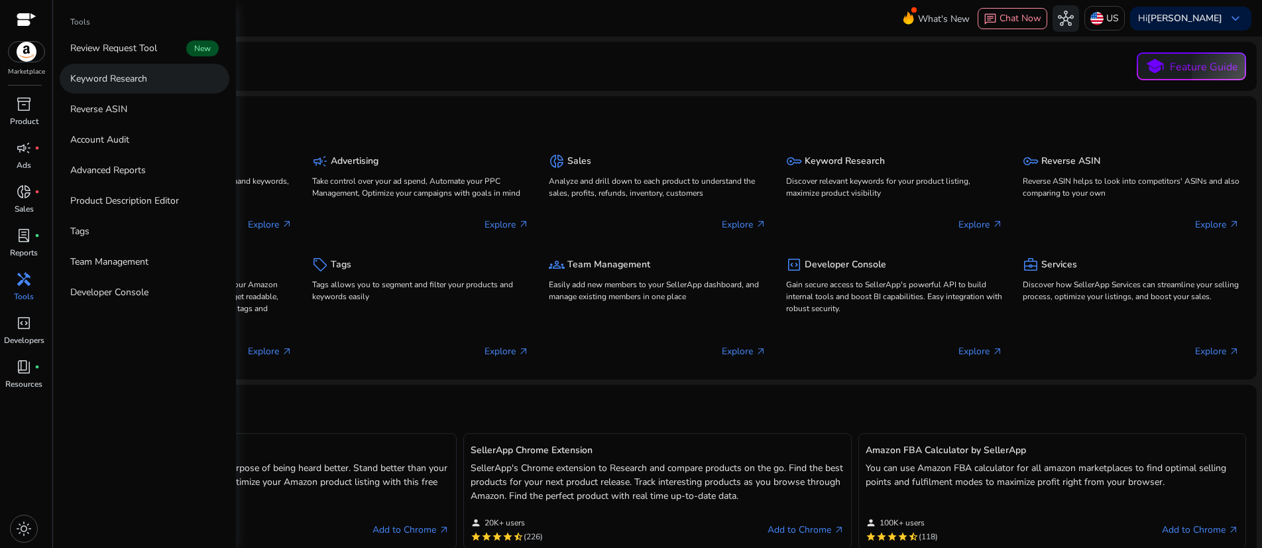
click at [147, 86] on p "Keyword Research" at bounding box center [108, 79] width 77 height 14
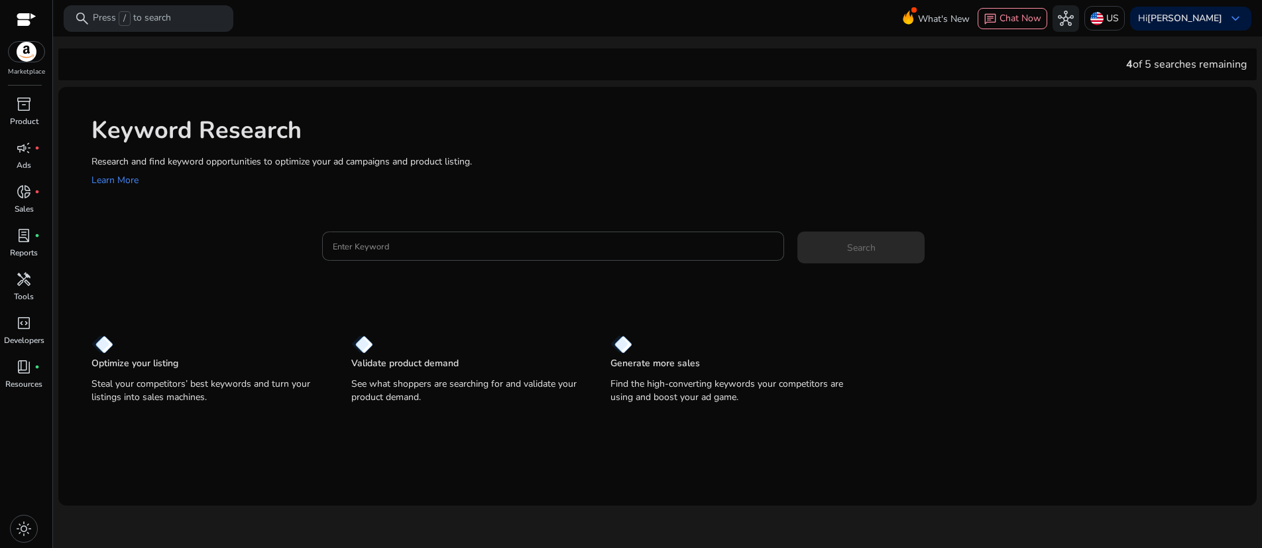
click at [140, 404] on p "Steal your competitors’ best keywords and turn your listings into sales machine…" at bounding box center [207, 390] width 233 height 27
click at [211, 404] on p "Steal your competitors’ best keywords and turn your listings into sales machine…" at bounding box center [207, 390] width 233 height 27
click at [24, 331] on span "code_blocks" at bounding box center [24, 323] width 16 height 16
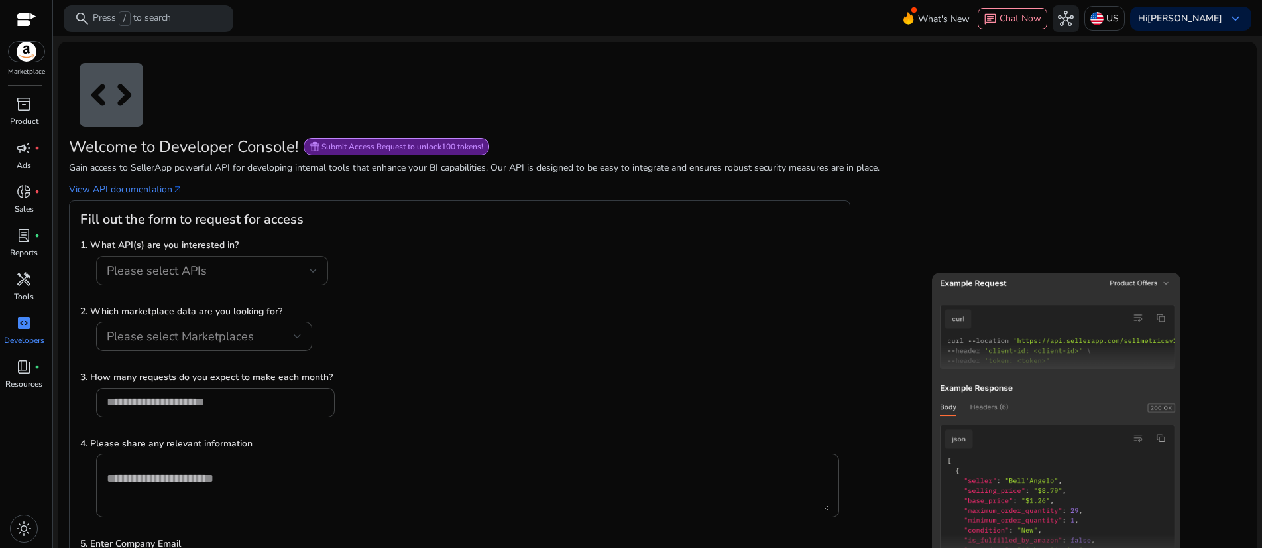
click at [278, 278] on div "Please select APIs" at bounding box center [208, 270] width 203 height 15
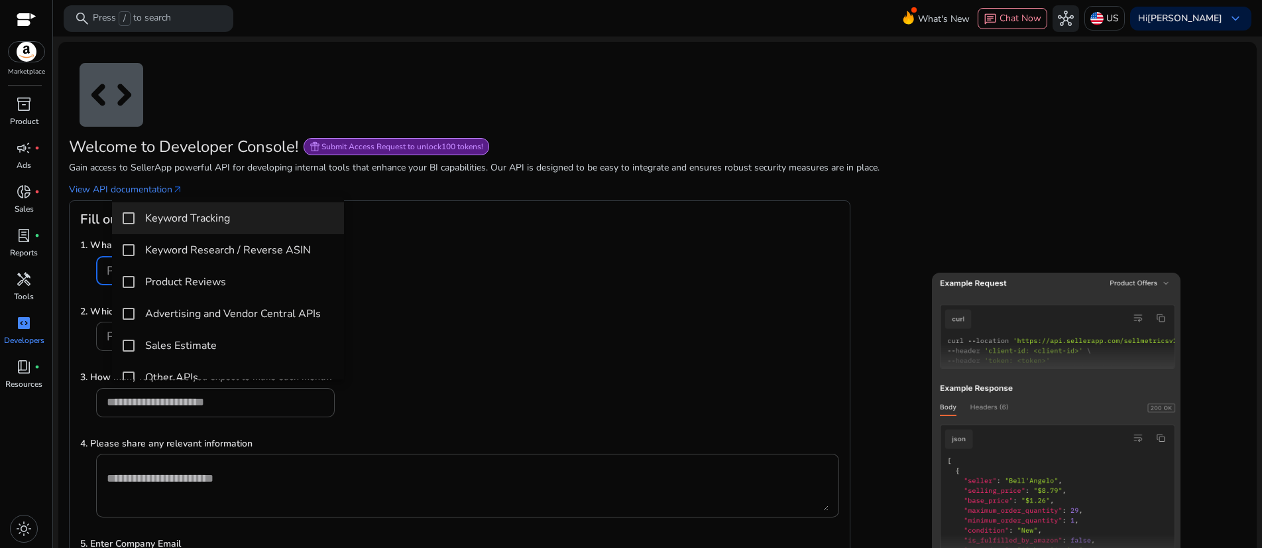
click at [24, 528] on div at bounding box center [631, 274] width 1262 height 548
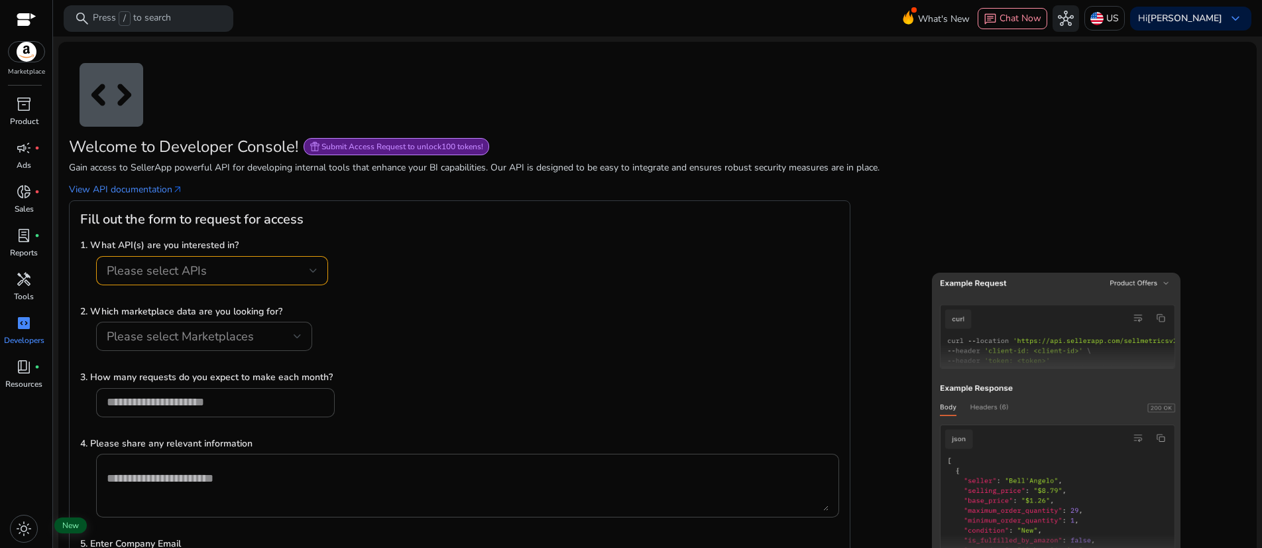
click at [24, 375] on span "book_4" at bounding box center [24, 367] width 16 height 16
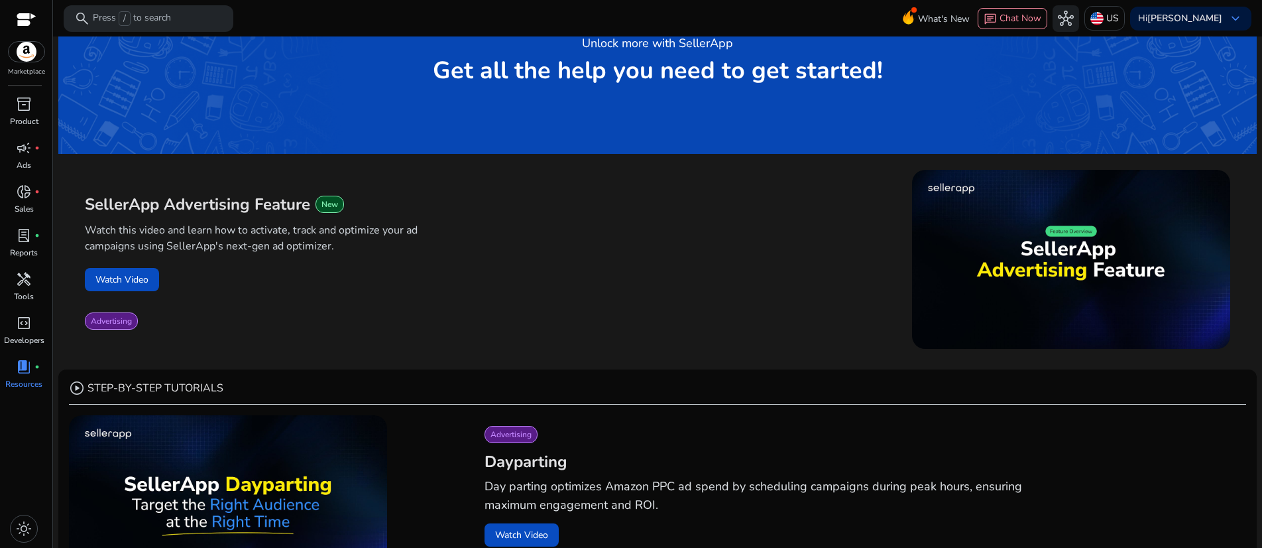
scroll to position [71, 0]
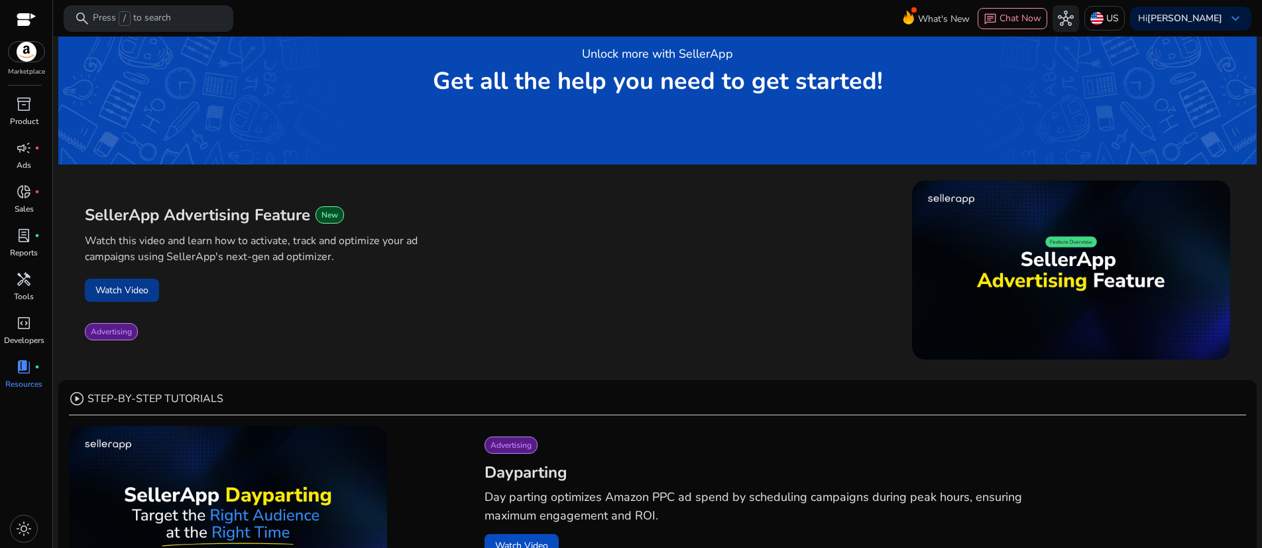
click at [152, 302] on button "Watch Video" at bounding box center [122, 289] width 74 height 23
